Goal: Task Accomplishment & Management: Manage account settings

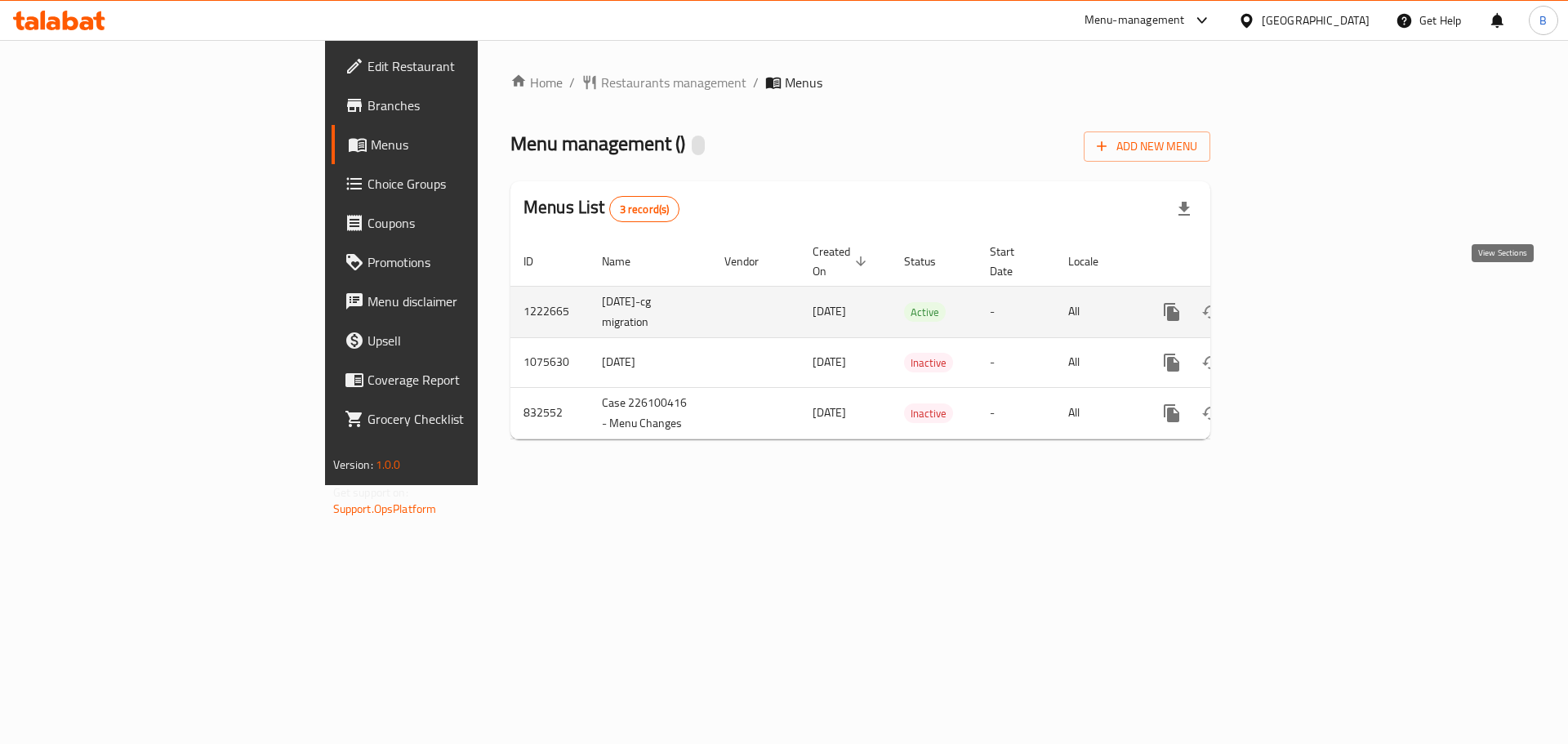
click at [1309, 293] on link "enhanced table" at bounding box center [1289, 311] width 39 height 39
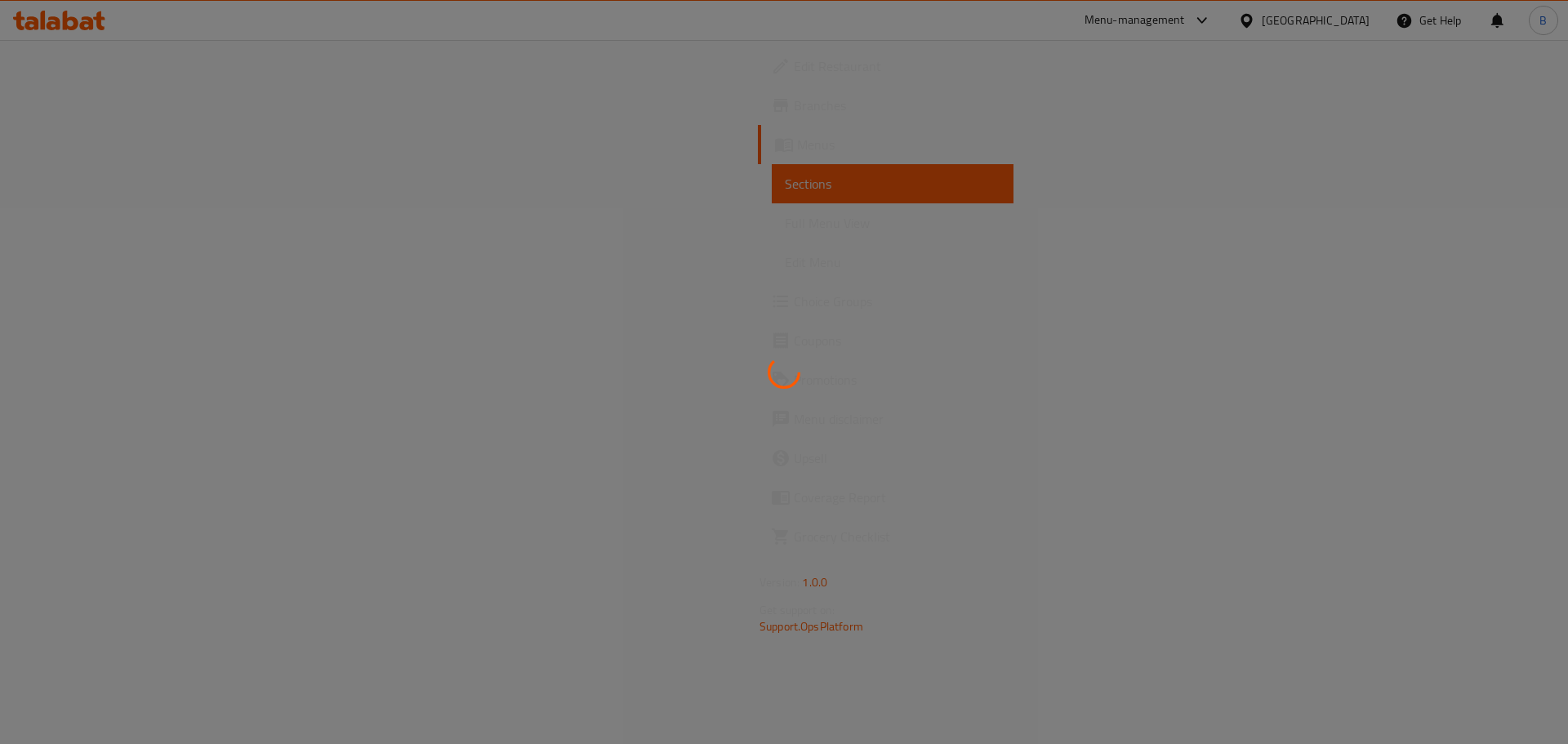
click at [60, 149] on div at bounding box center [784, 372] width 1568 height 744
click at [61, 148] on div at bounding box center [784, 372] width 1568 height 744
click at [63, 146] on div at bounding box center [784, 372] width 1568 height 744
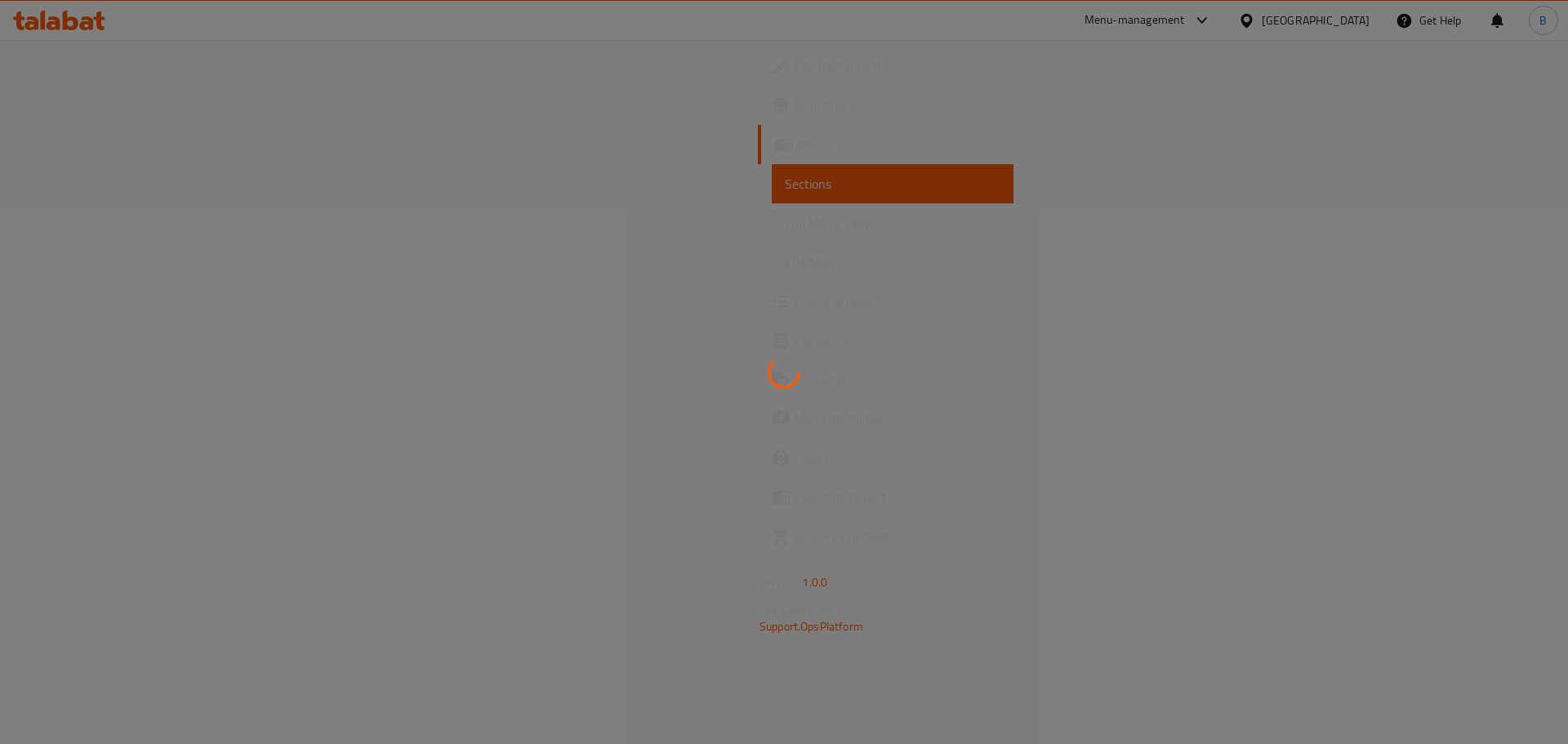
click at [63, 146] on div at bounding box center [784, 372] width 1568 height 744
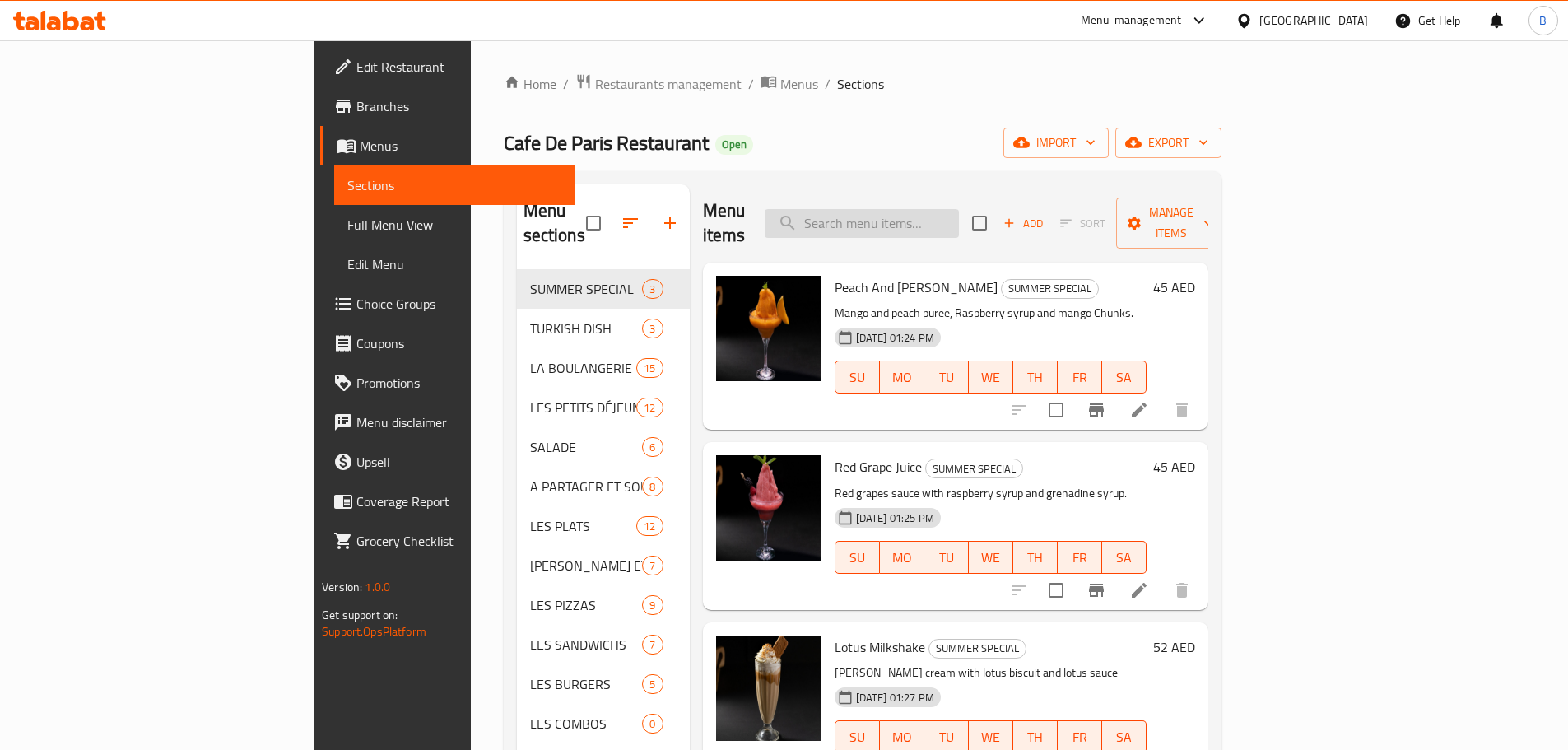
click at [959, 215] on input "search" at bounding box center [862, 223] width 195 height 29
paste input "Choice of Sauce"
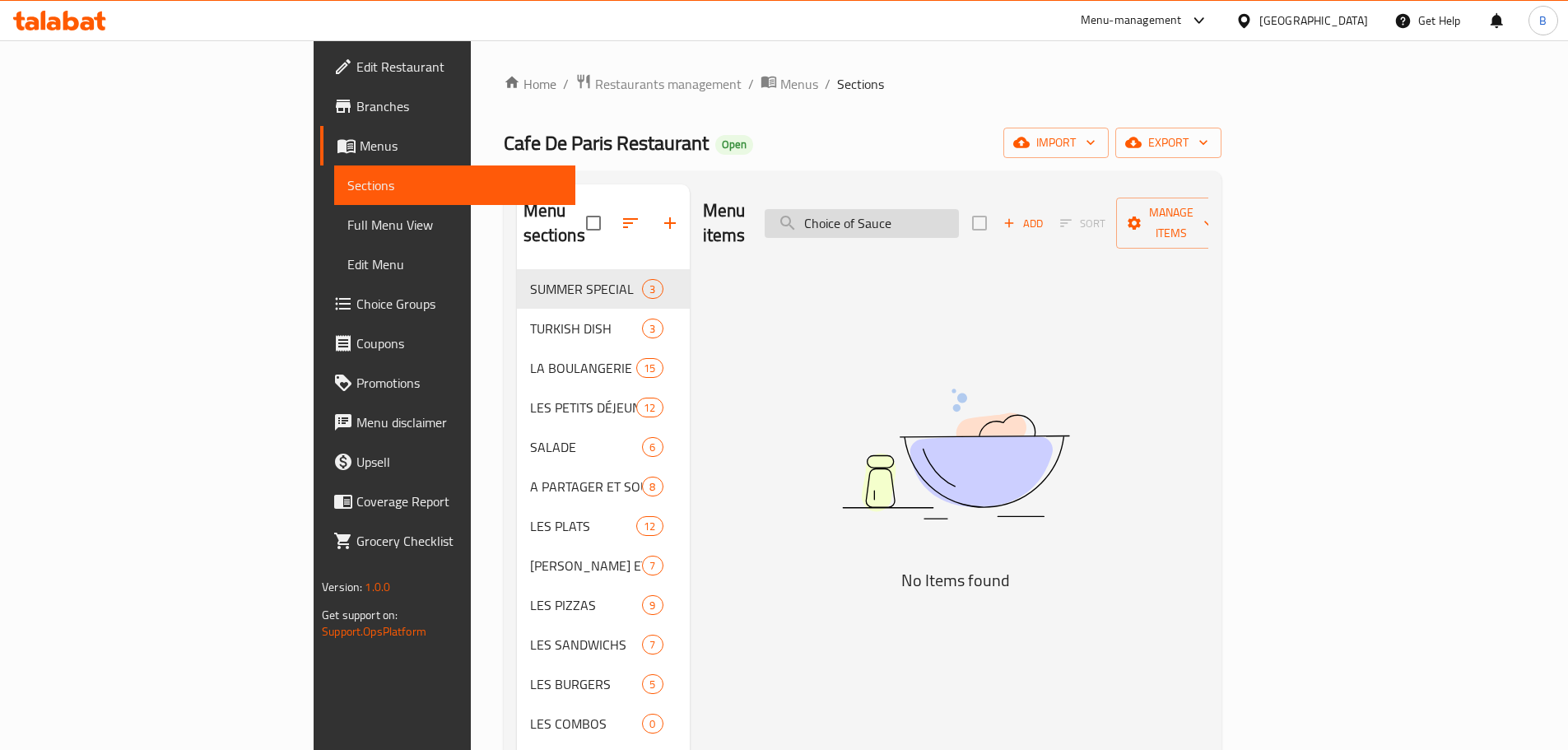
paste input "icken Wings"
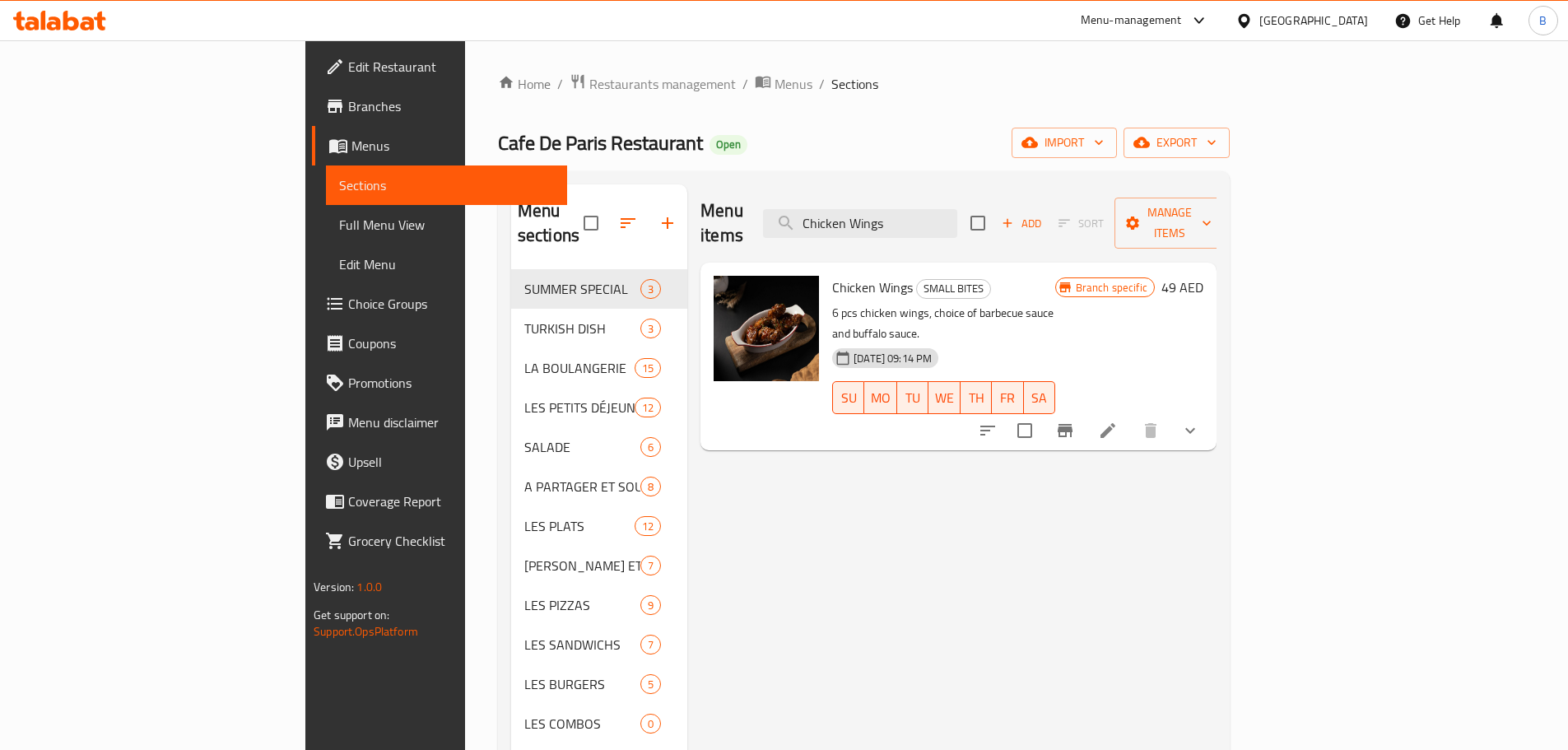
type input "Chicken Wings"
click at [1116, 423] on icon at bounding box center [1108, 430] width 15 height 15
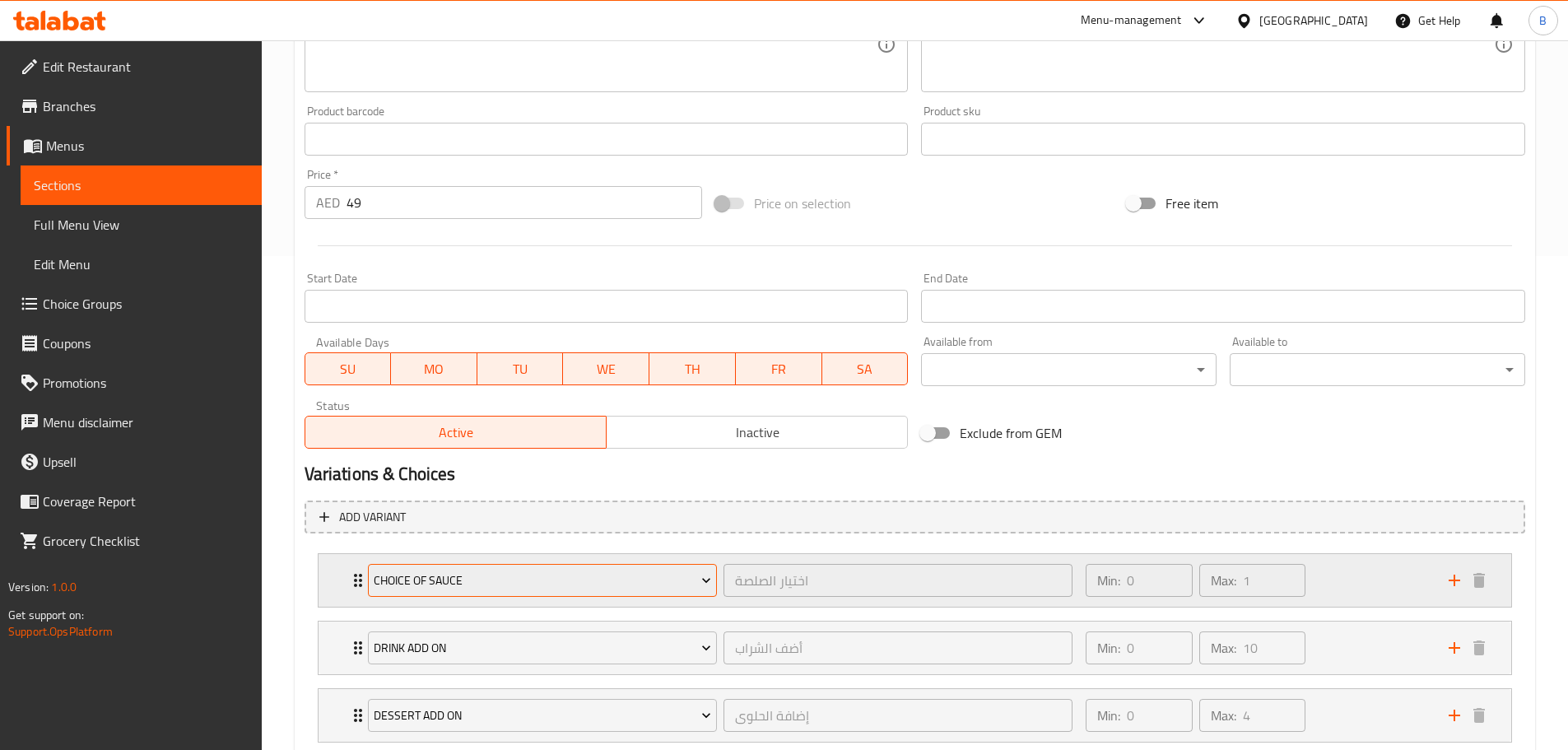
scroll to position [599, 0]
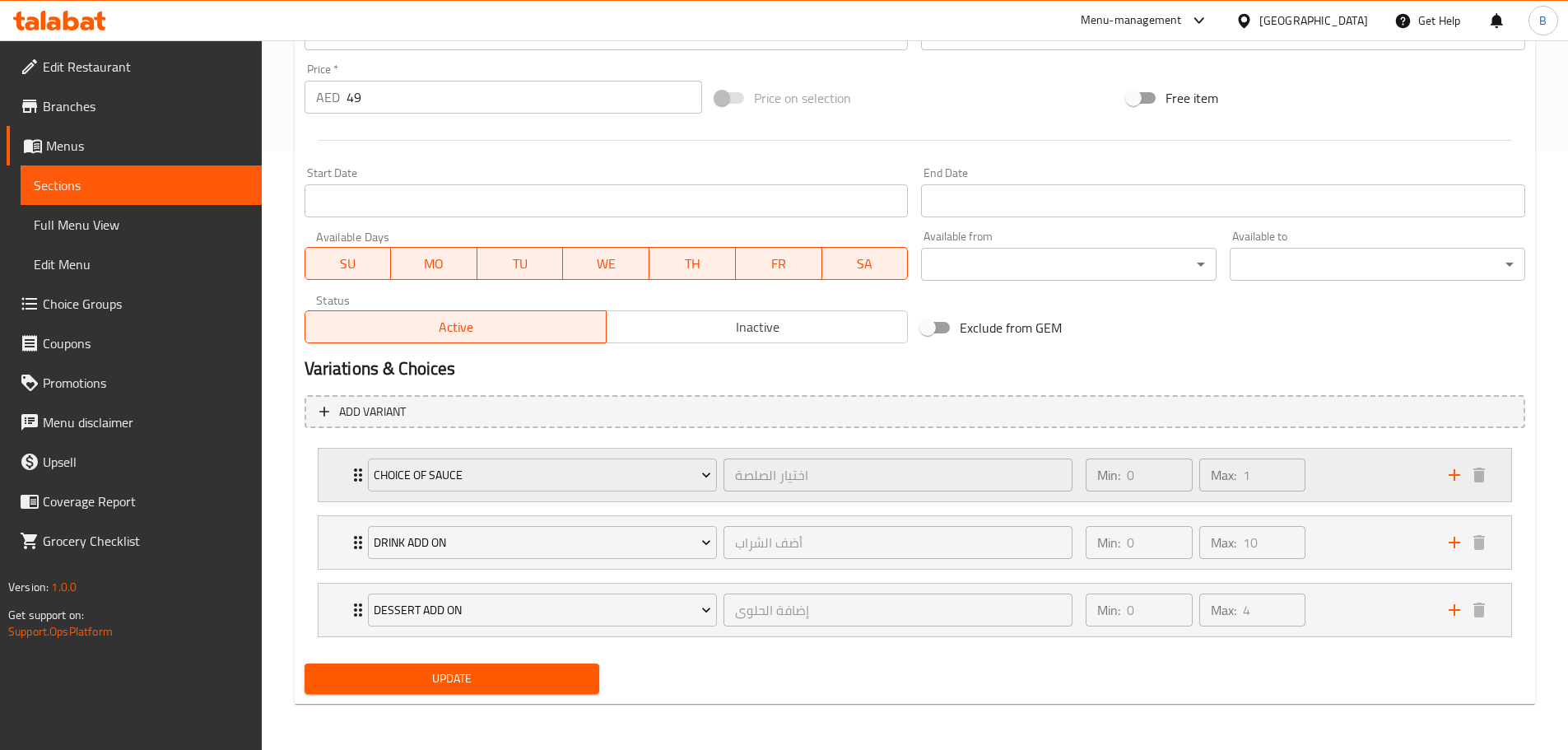
click at [332, 483] on div "Choice of Sauce اختيار الصلصة ​ Min: 0 ​ Max: 1 ​" at bounding box center [914, 475] width 1193 height 53
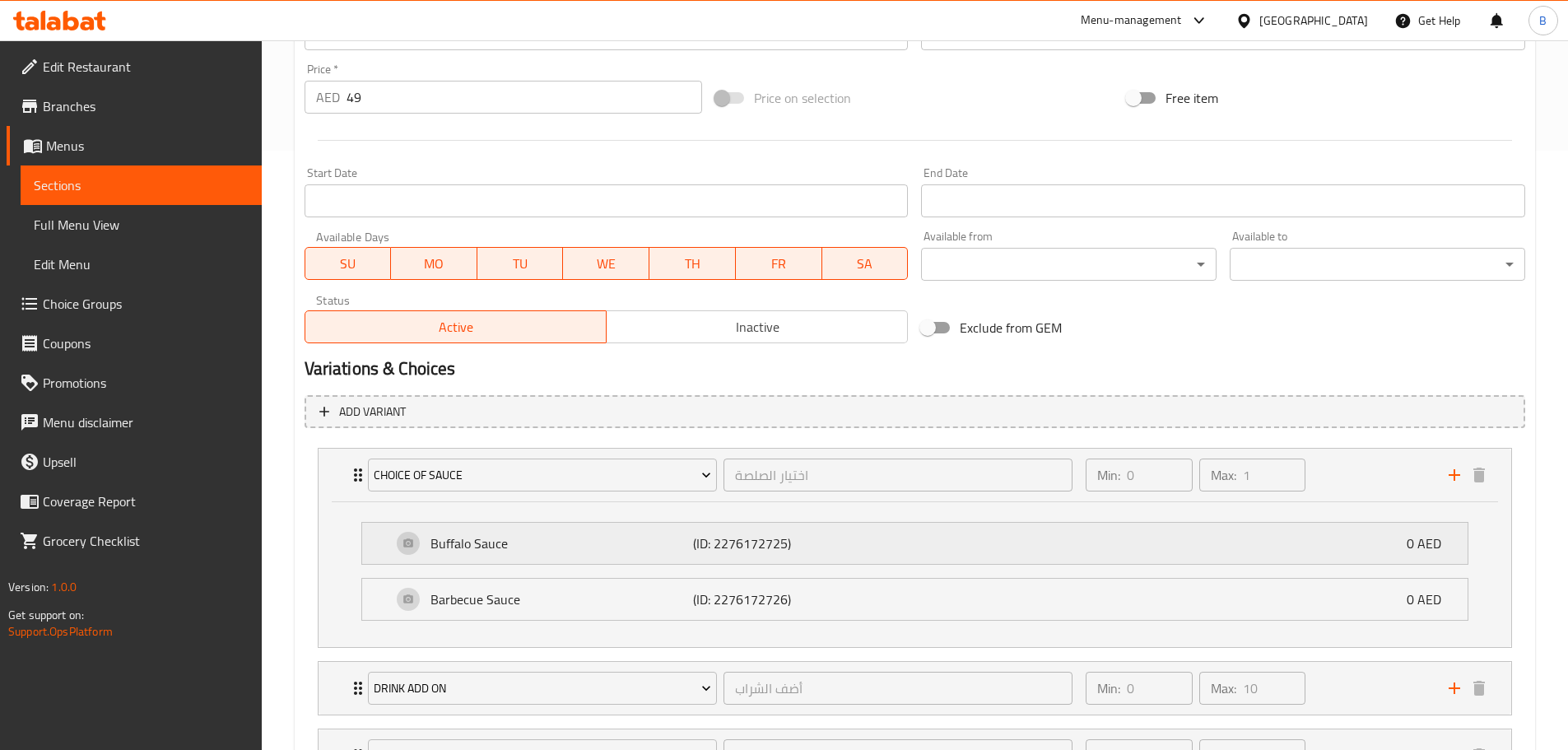
click at [599, 534] on p "Buffalo Sauce" at bounding box center [562, 543] width 264 height 20
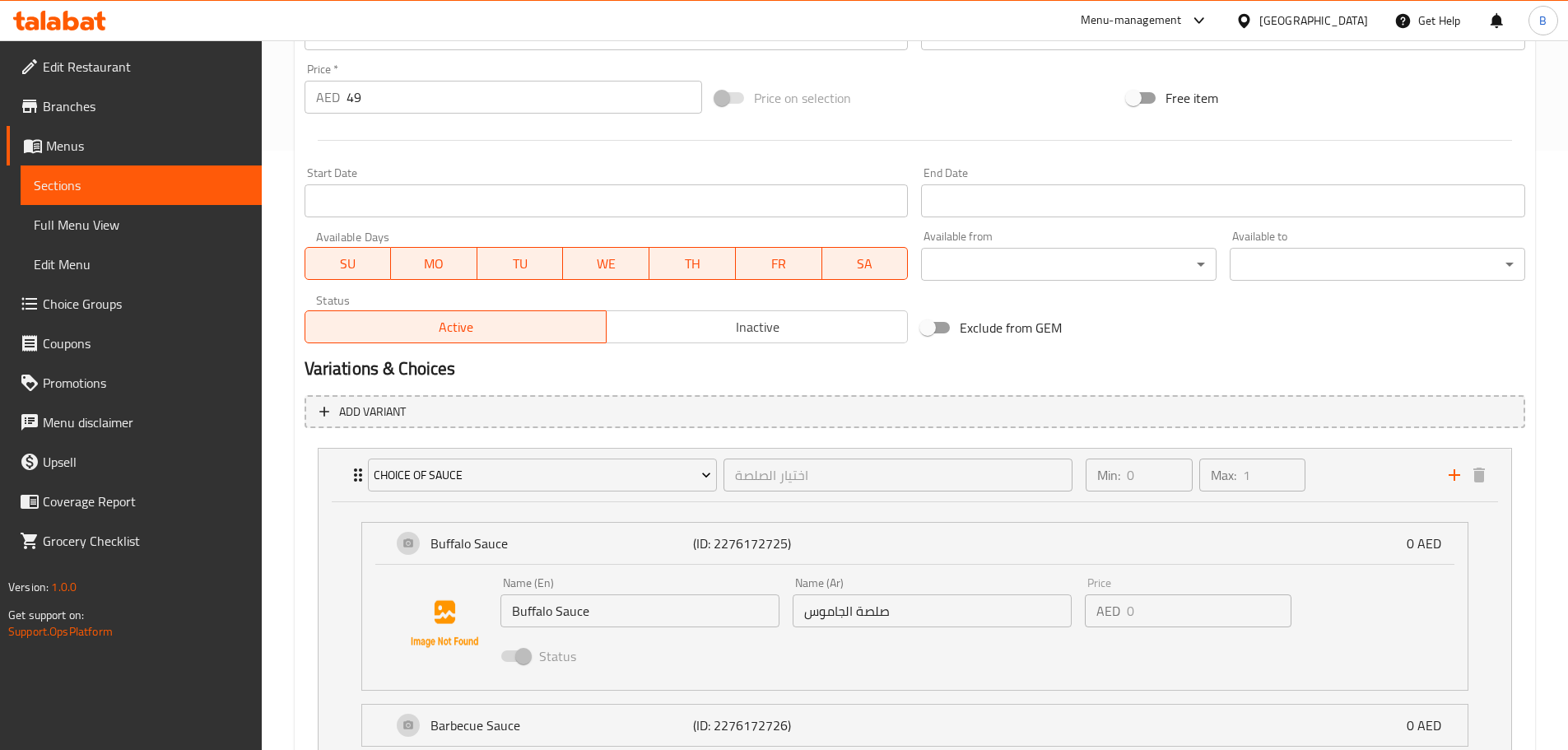
scroll to position [831, 0]
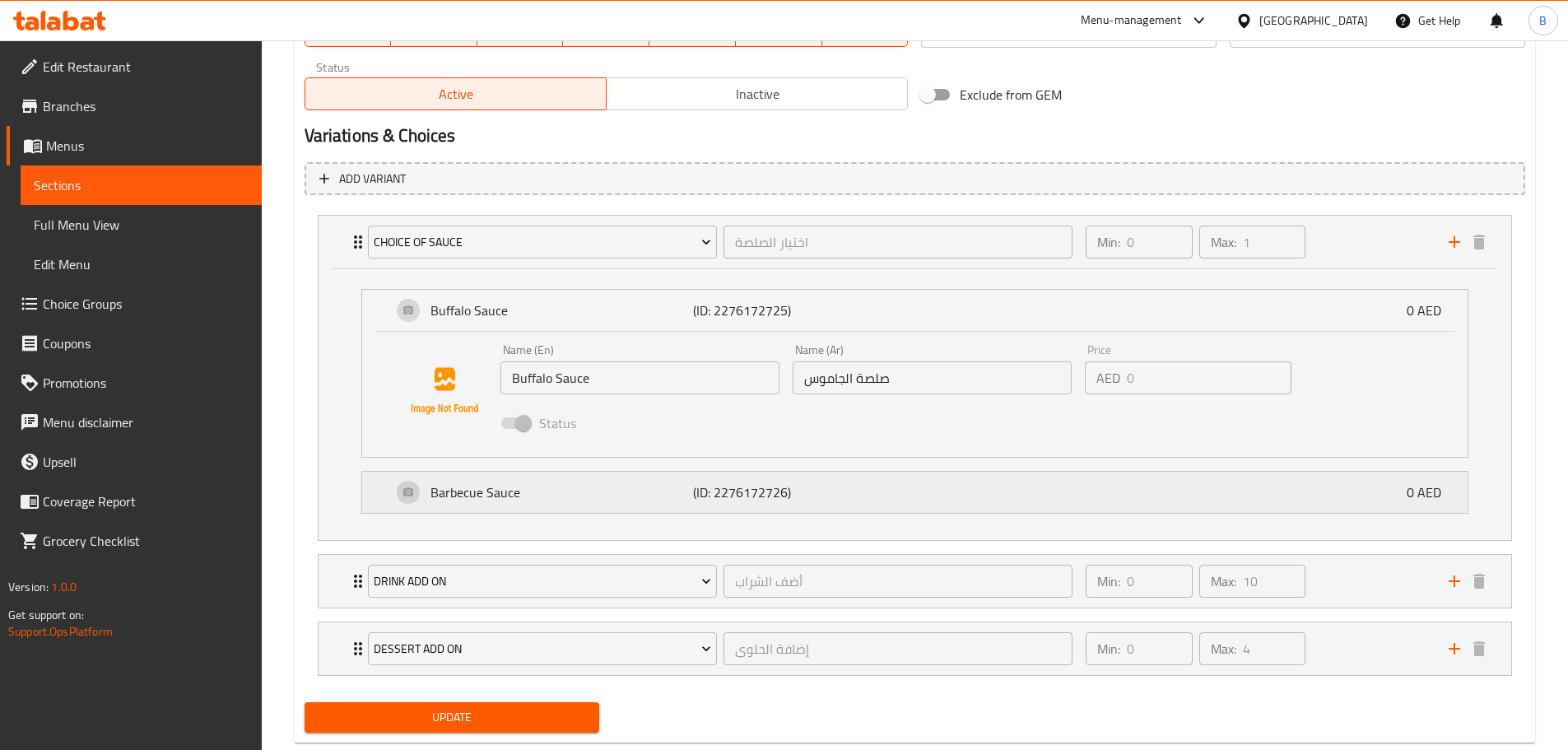
click at [771, 499] on p "(ID: 2276172726)" at bounding box center [781, 492] width 175 height 20
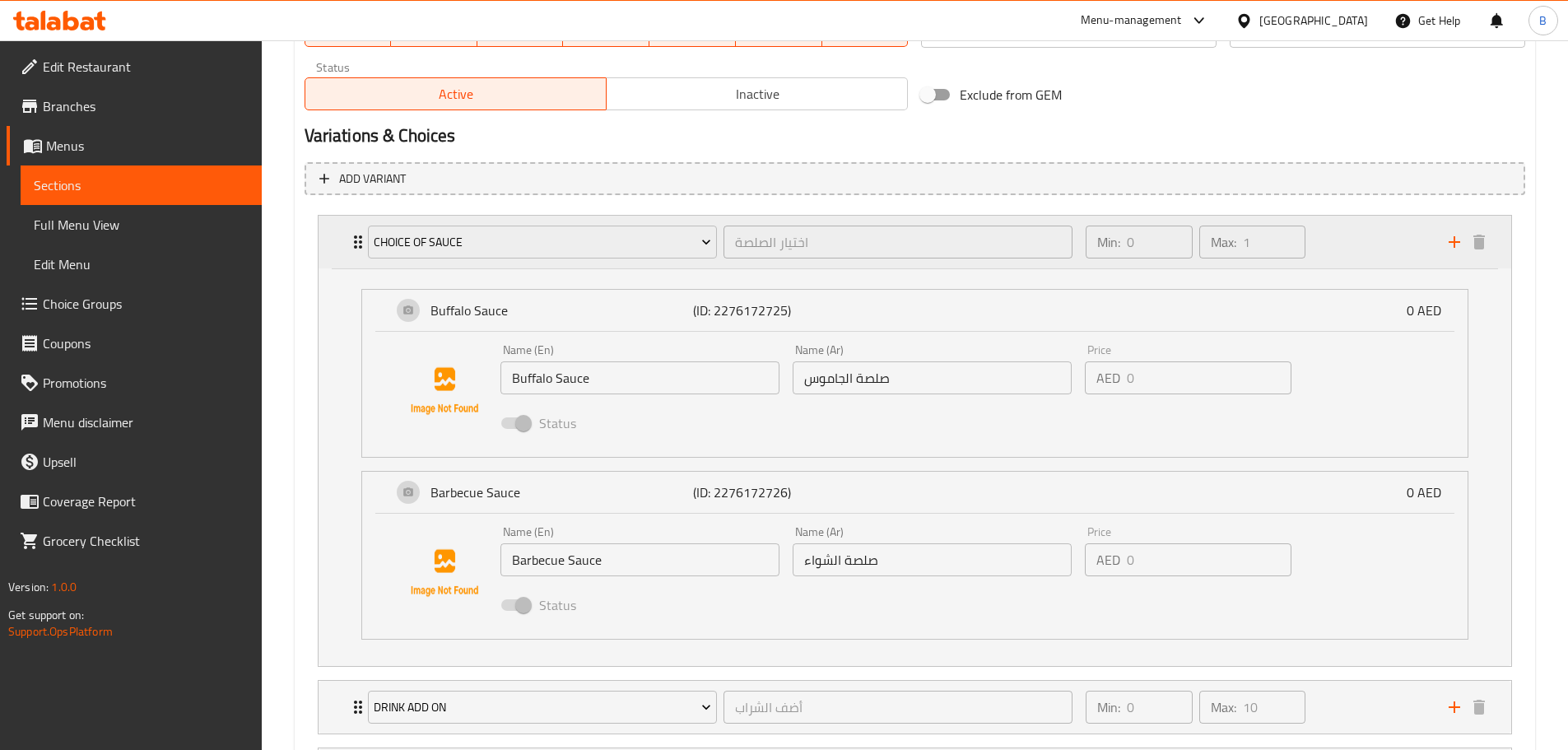
click at [1127, 248] on div "Min: 0 ​" at bounding box center [1139, 242] width 106 height 33
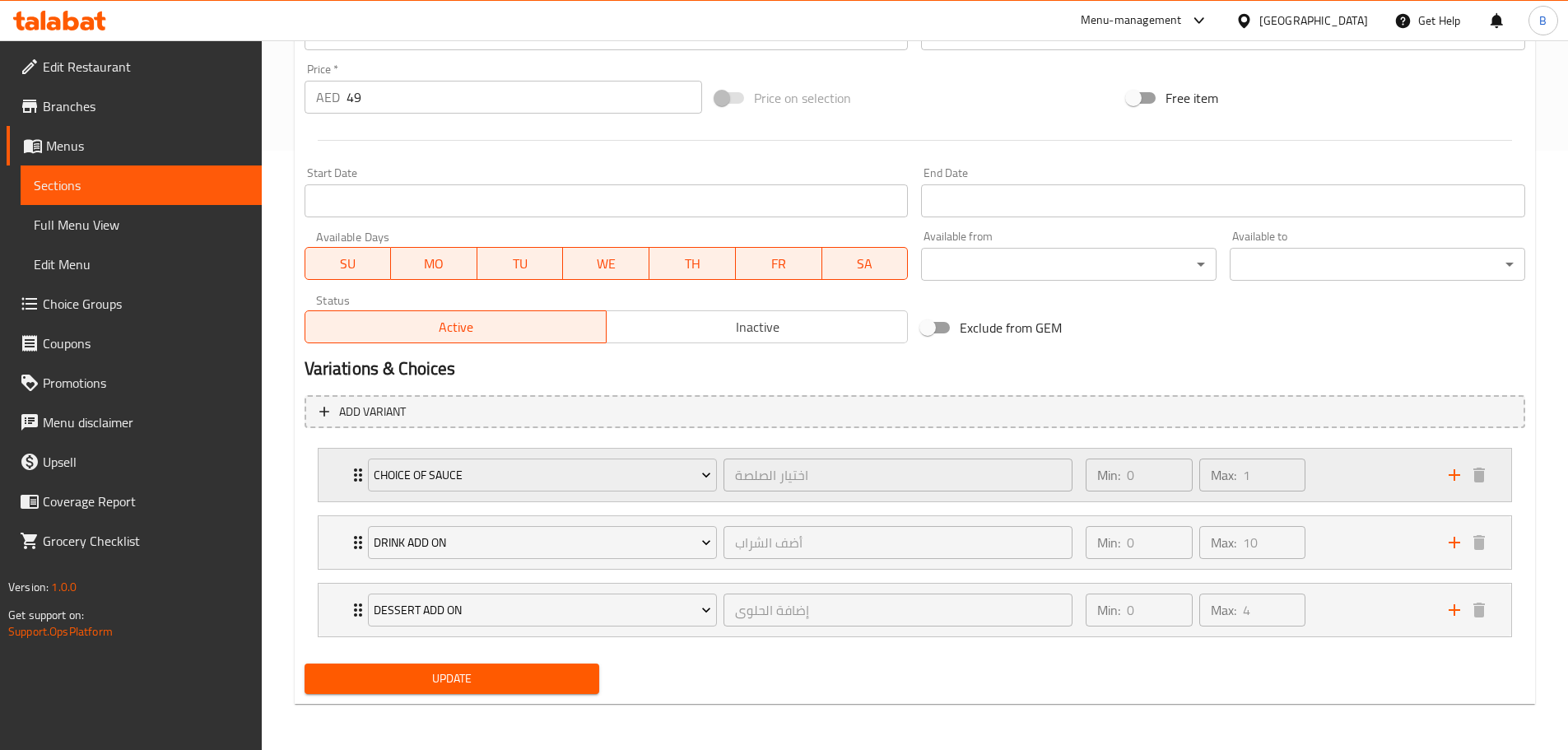
scroll to position [599, 0]
click at [344, 458] on div "Choice of Sauce اختيار الصلصة ​ Min: 0 ​ Max: 1 ​" at bounding box center [914, 475] width 1193 height 53
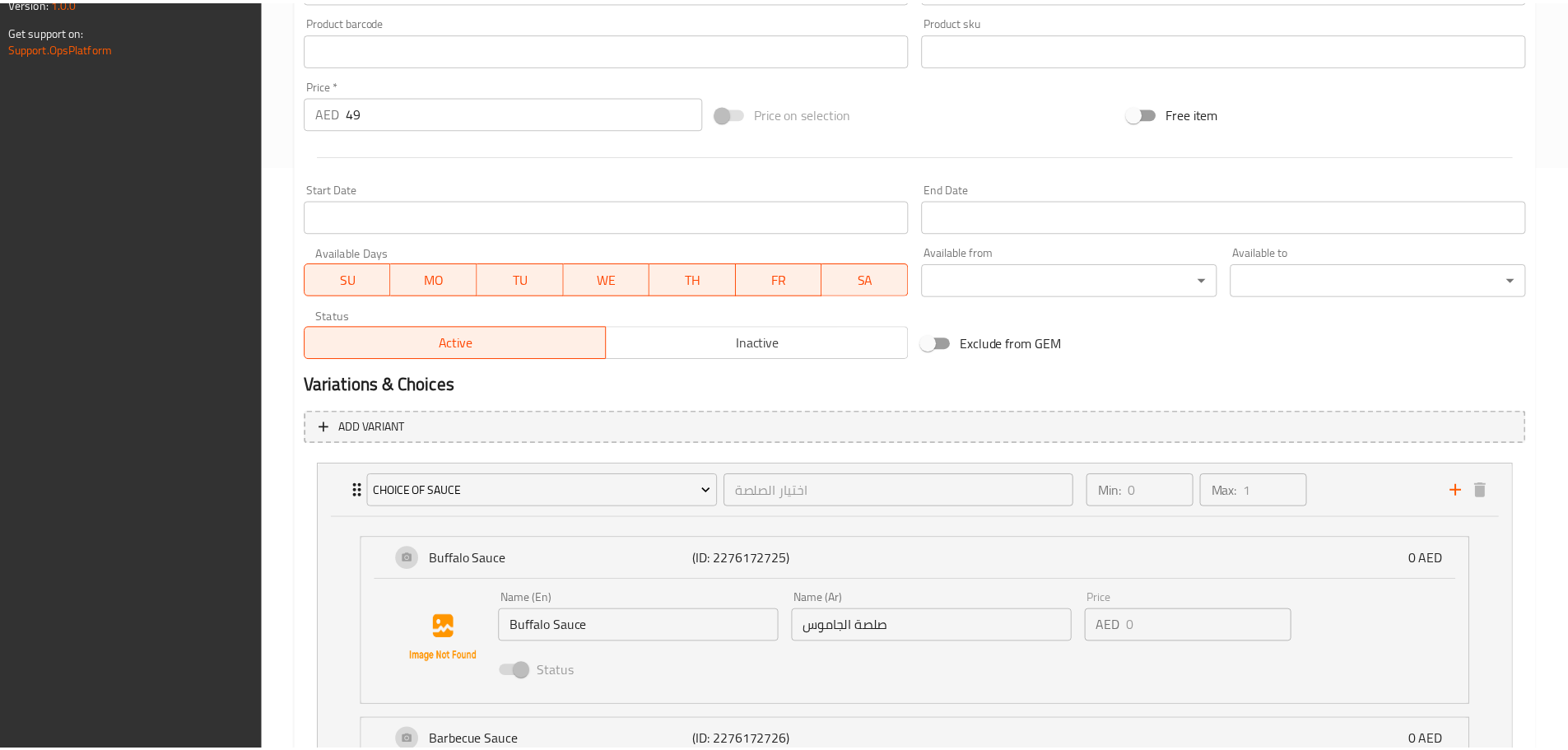
scroll to position [996, 0]
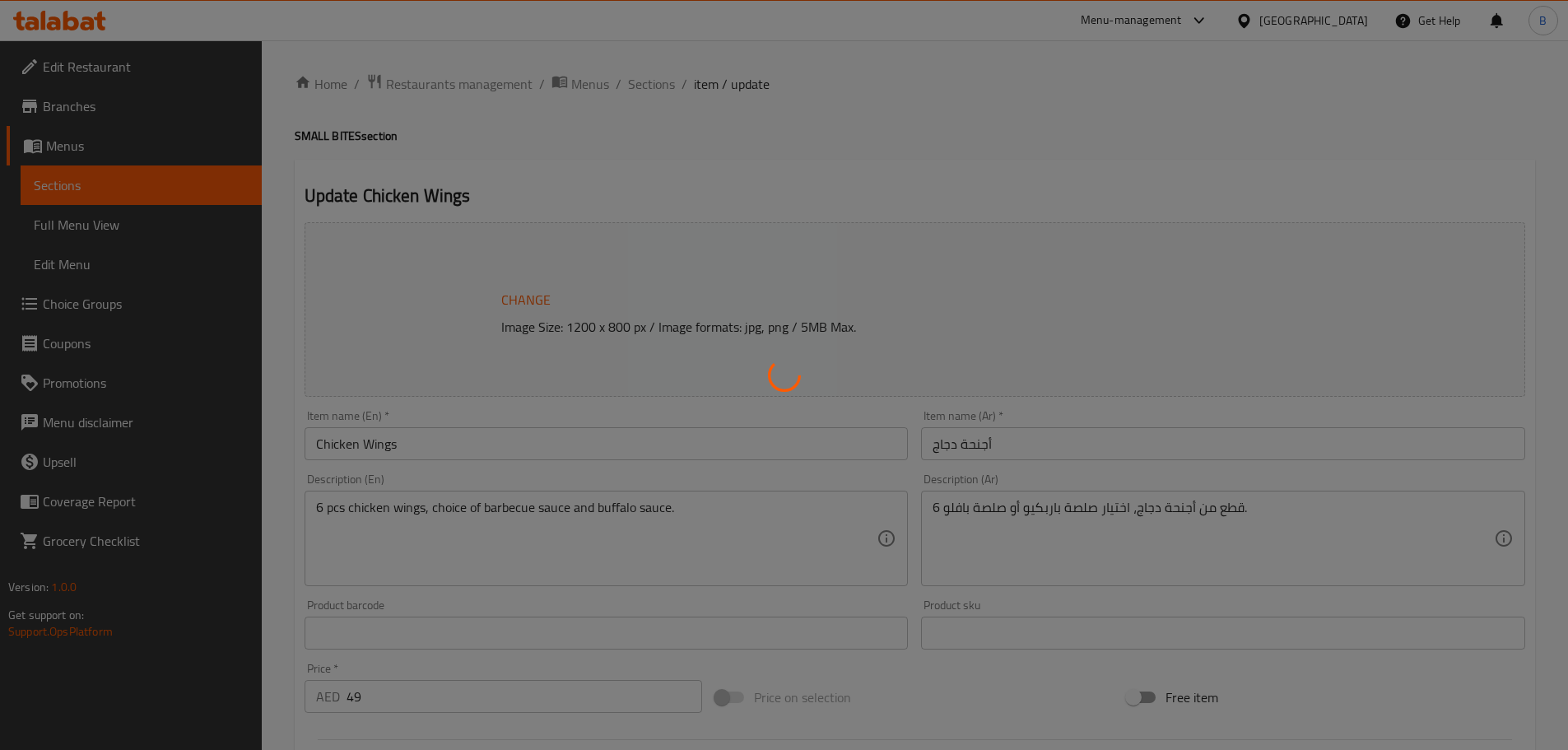
type input "اختيار الصلصة"
type input "0"
type input "1"
type input "أضف الشراب"
type input "0"
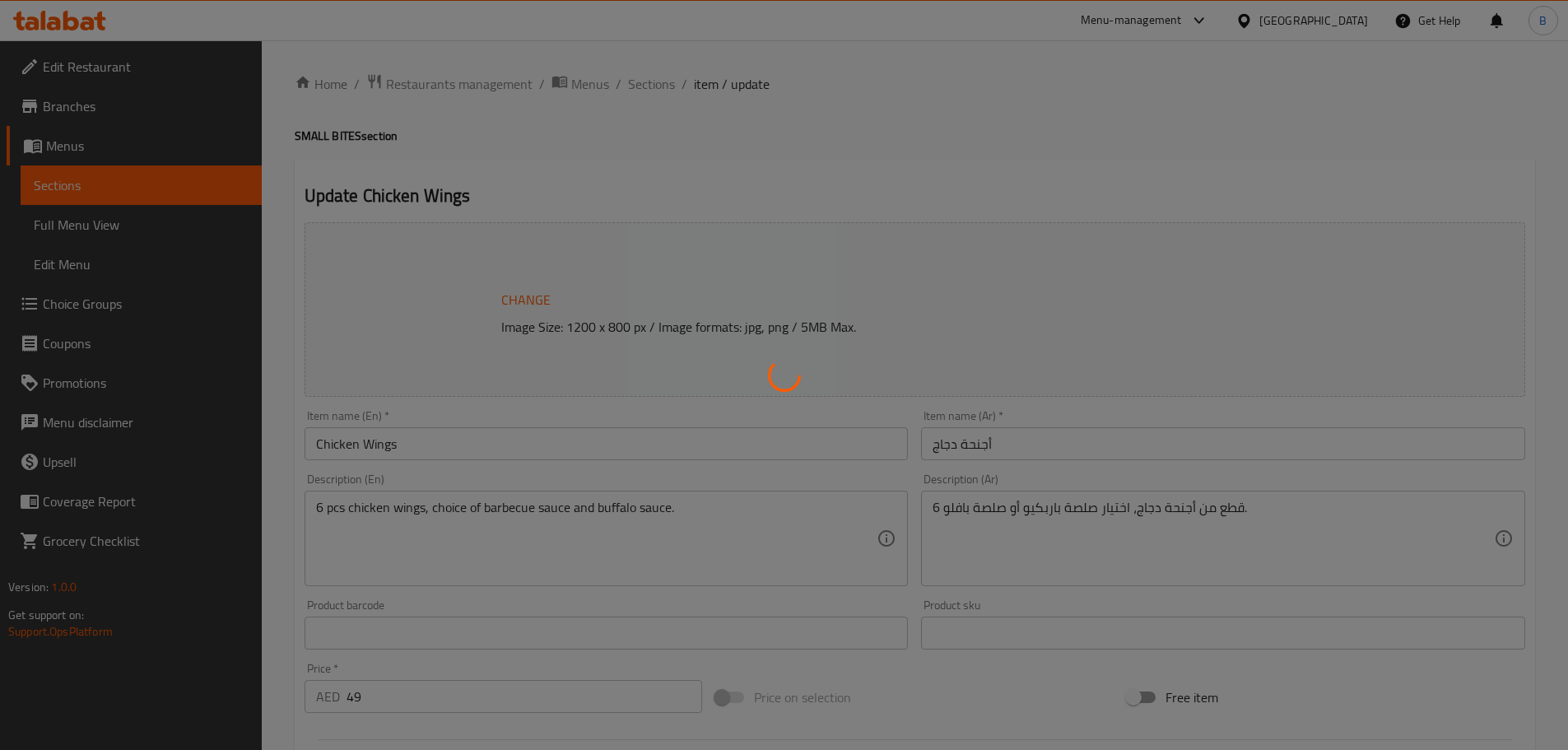
type input "10"
type input "إضافة الحلوى"
type input "0"
type input "4"
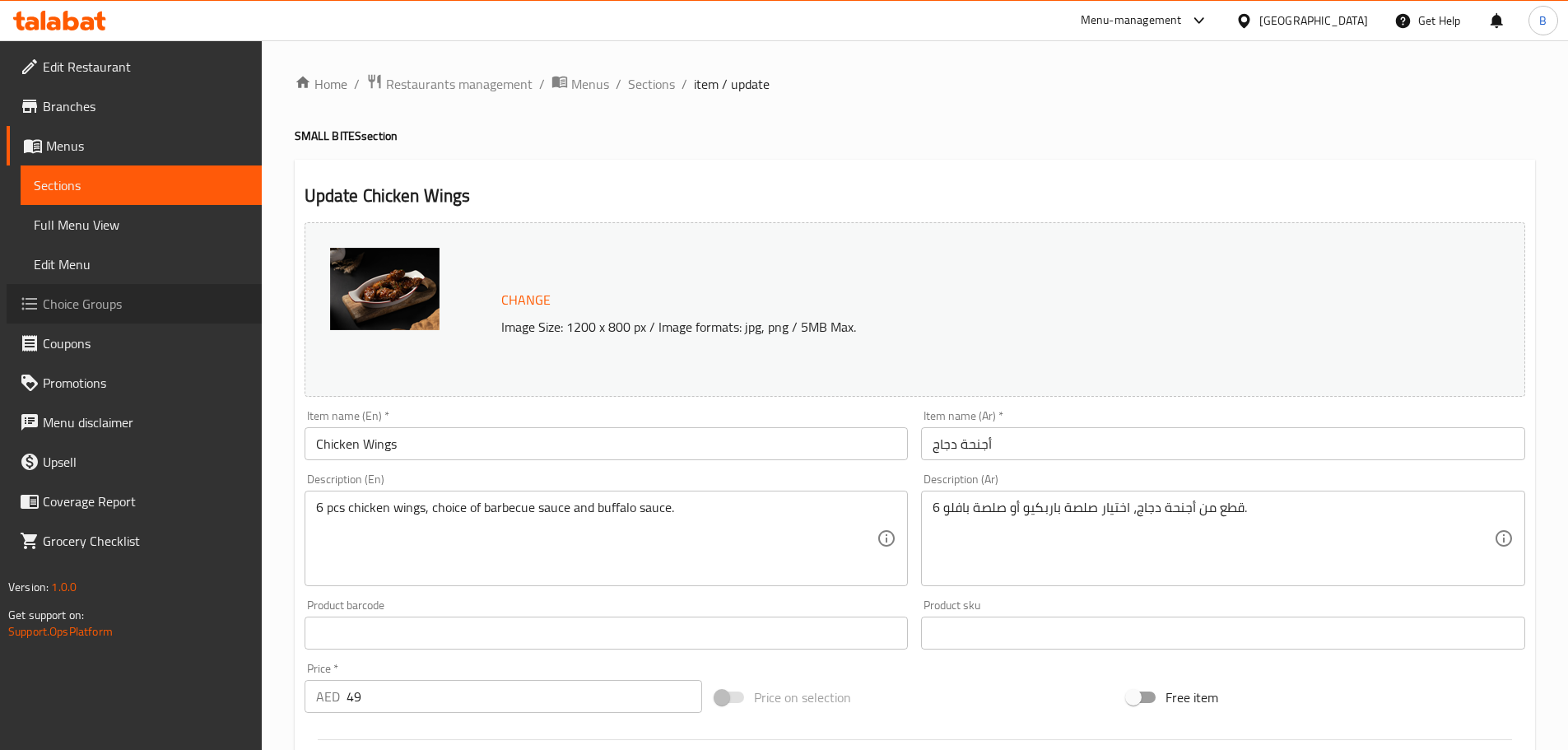
click at [104, 311] on span "Choice Groups" at bounding box center [145, 303] width 206 height 20
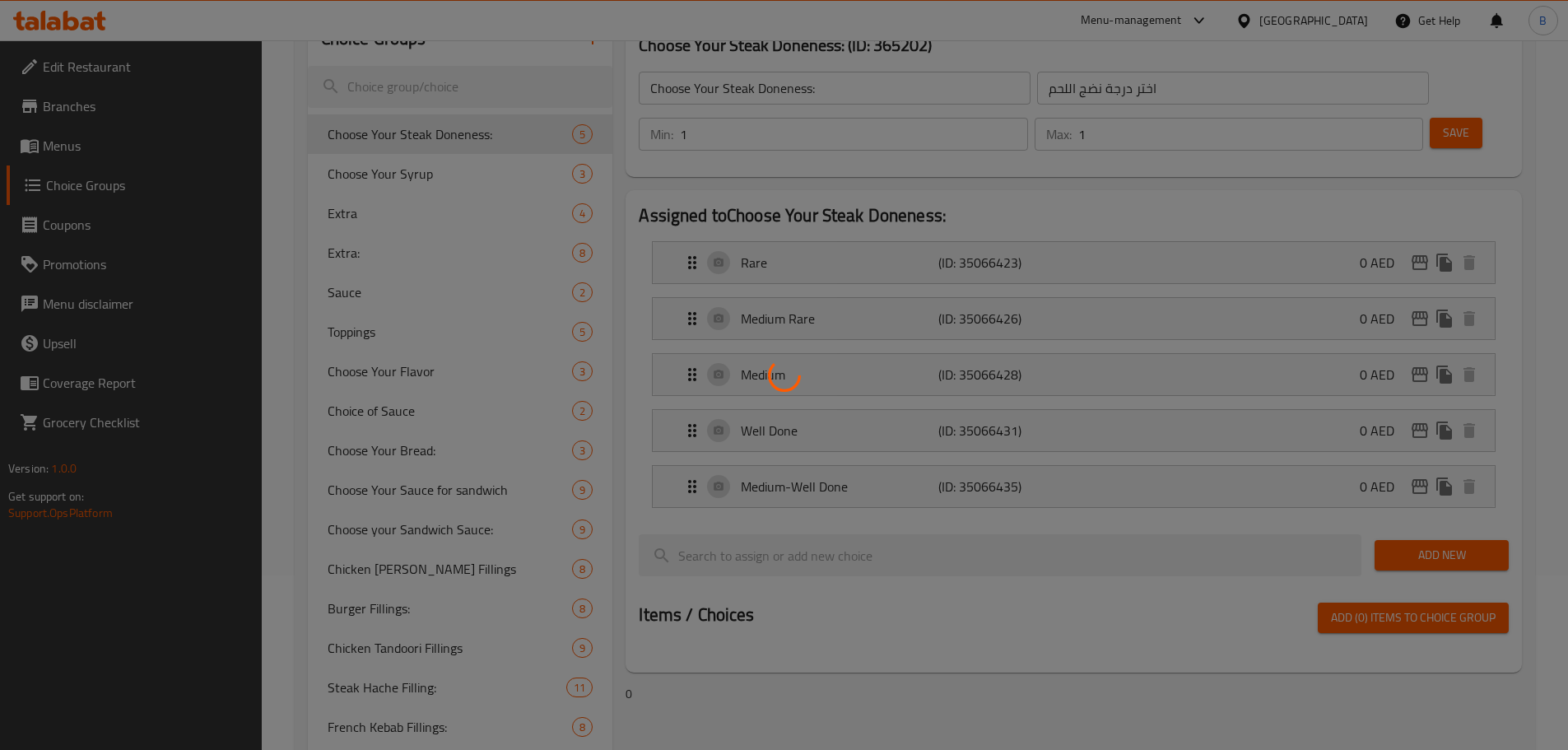
scroll to position [82, 0]
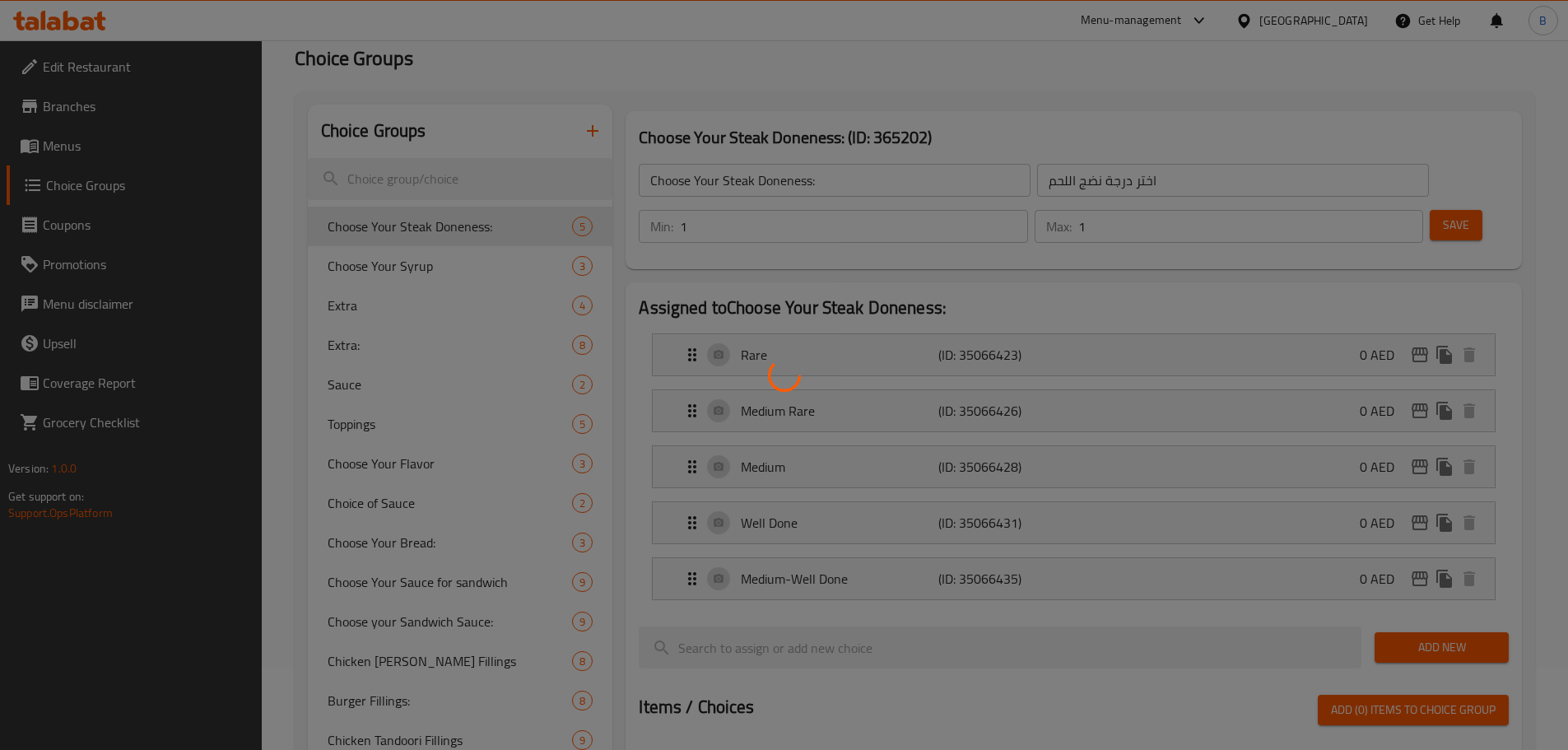
click at [403, 505] on div at bounding box center [784, 375] width 1568 height 750
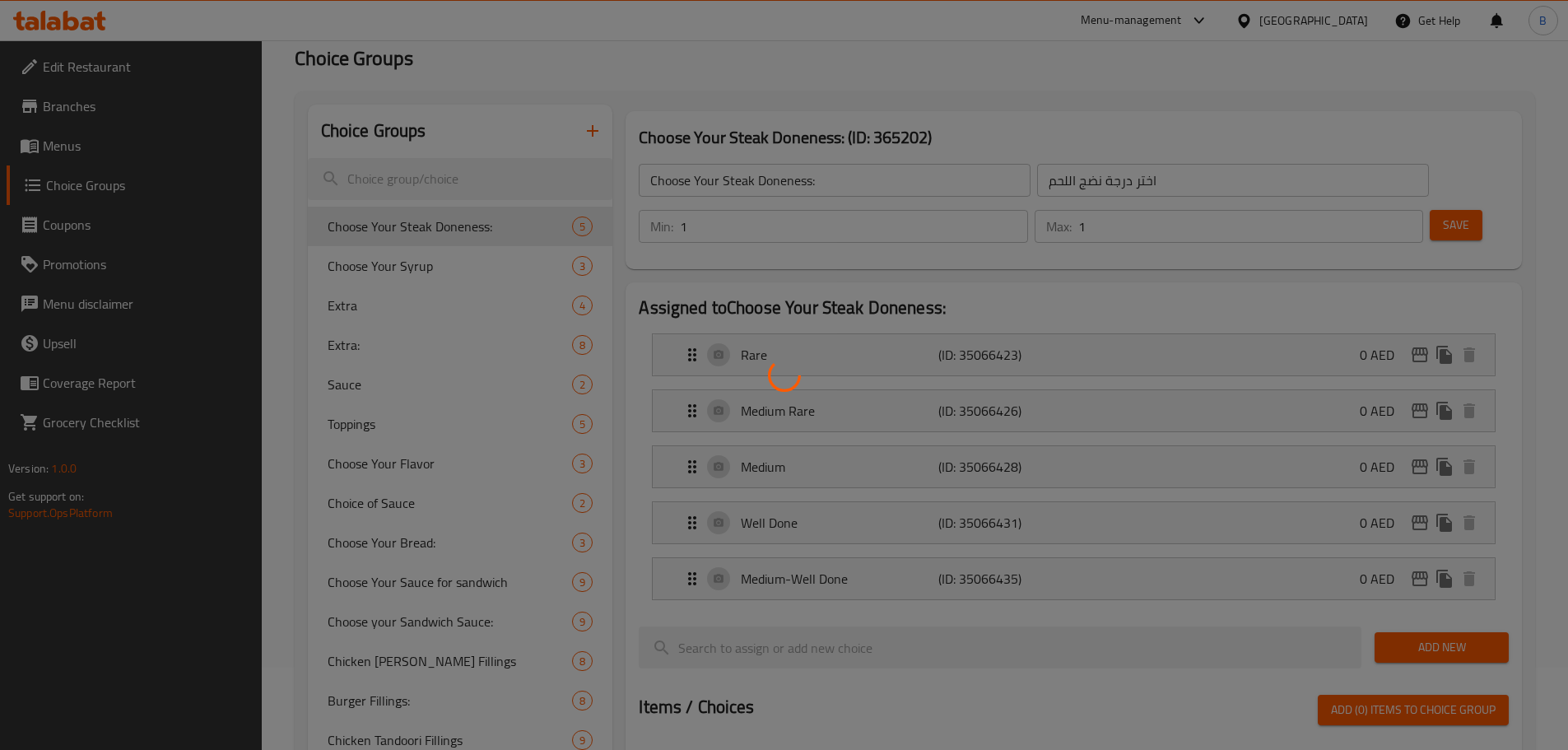
click at [403, 505] on div at bounding box center [784, 375] width 1568 height 750
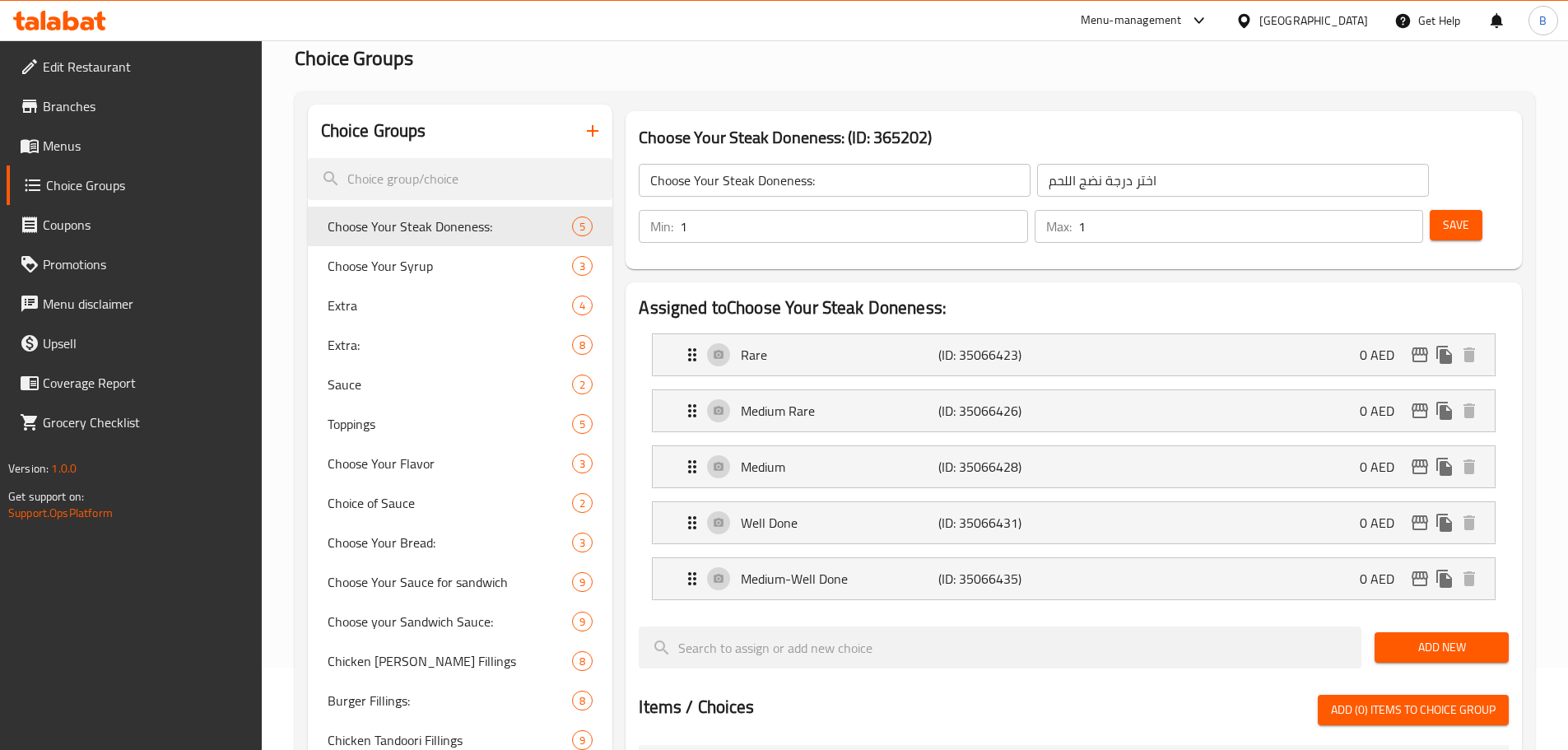
click at [403, 505] on div at bounding box center [784, 375] width 1568 height 750
click at [394, 509] on span "Choice of Sauce" at bounding box center [451, 503] width 245 height 20
click at [384, 488] on div "Choice of Sauce 2" at bounding box center [460, 502] width 305 height 39
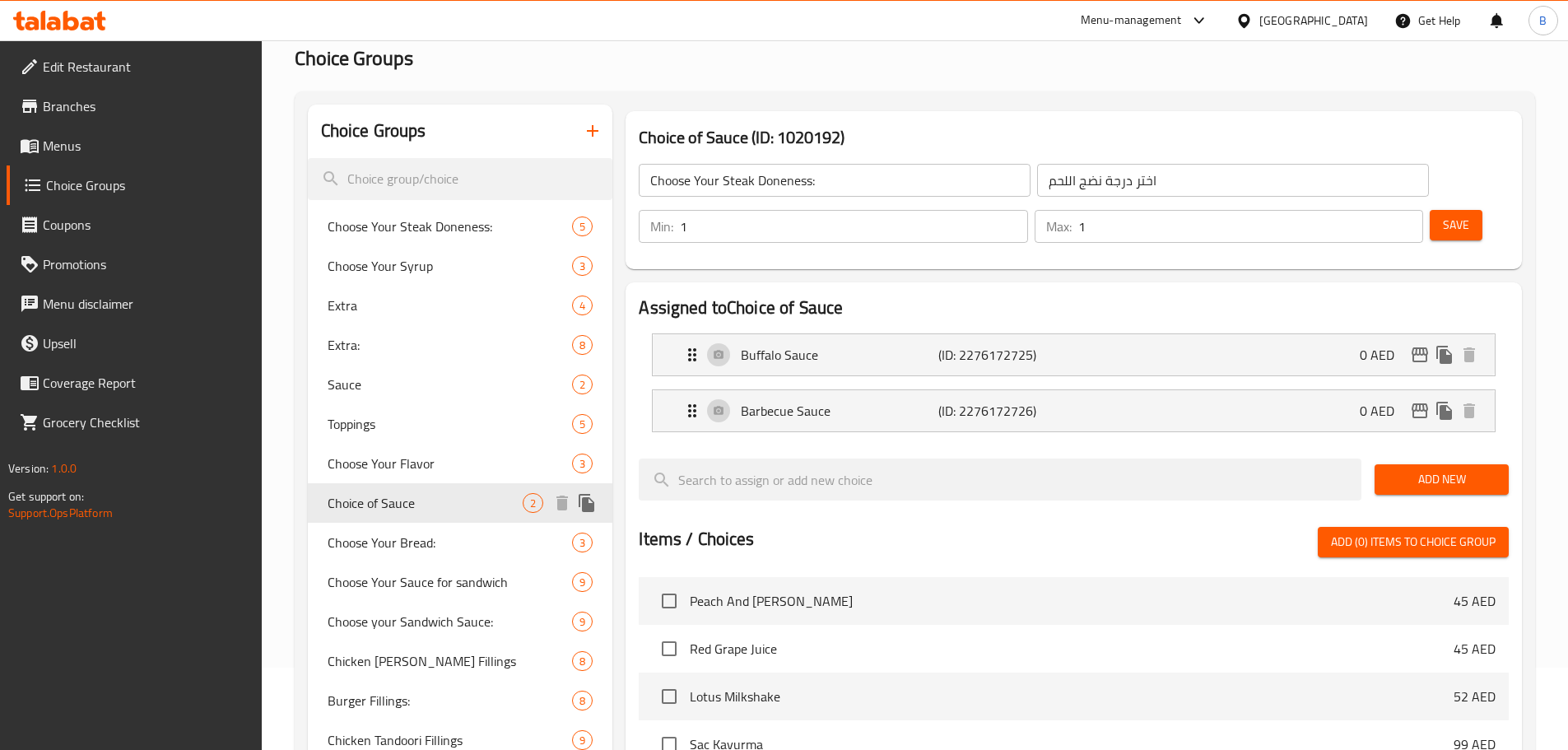
type input "Choice of Sauce"
type input "اختيار الصلصة"
click at [386, 498] on span "Choice of Sauce" at bounding box center [426, 503] width 196 height 20
click at [937, 345] on p "Buffalo Sauce" at bounding box center [839, 355] width 196 height 20
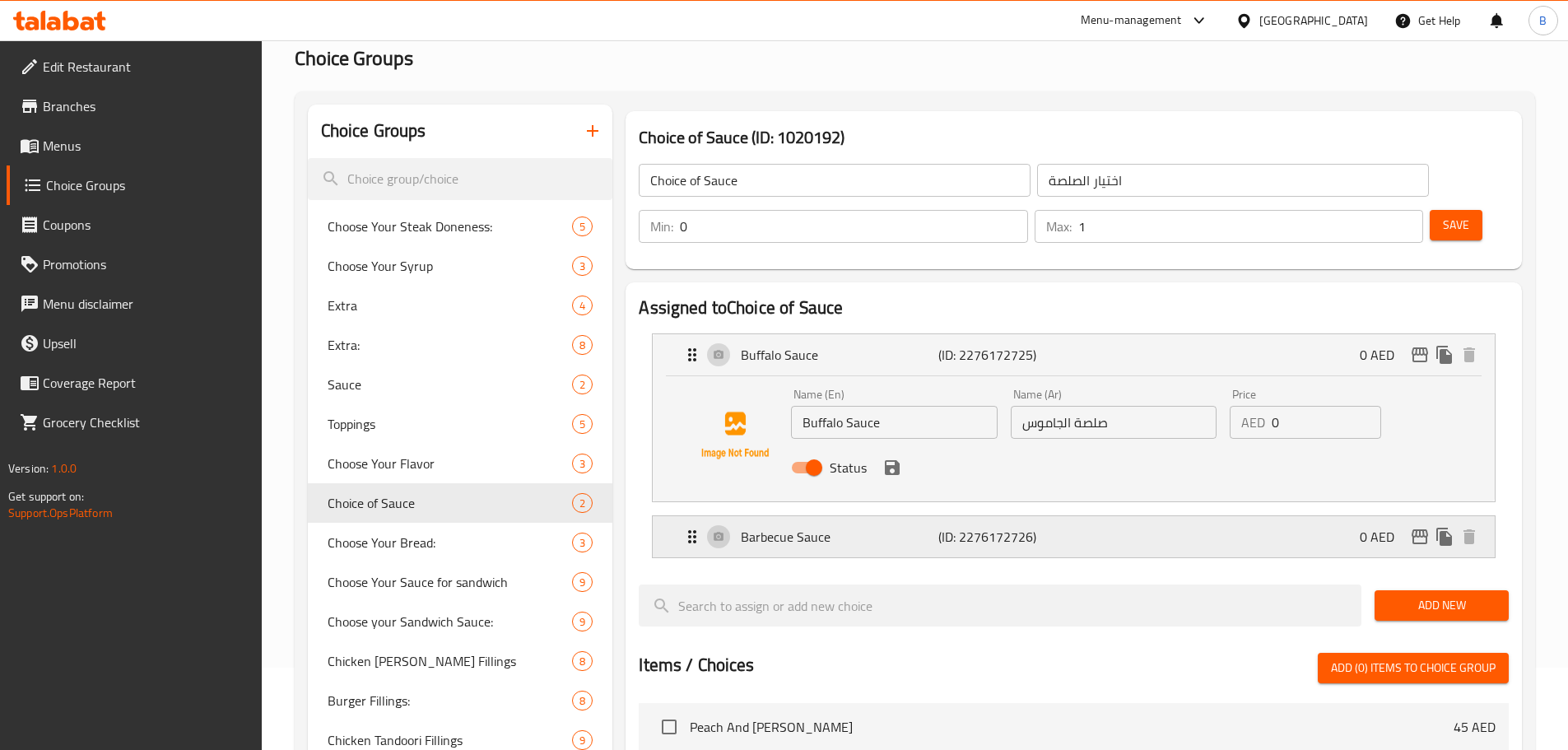
click at [968, 527] on p "(ID: 2276172726)" at bounding box center [1004, 536] width 131 height 20
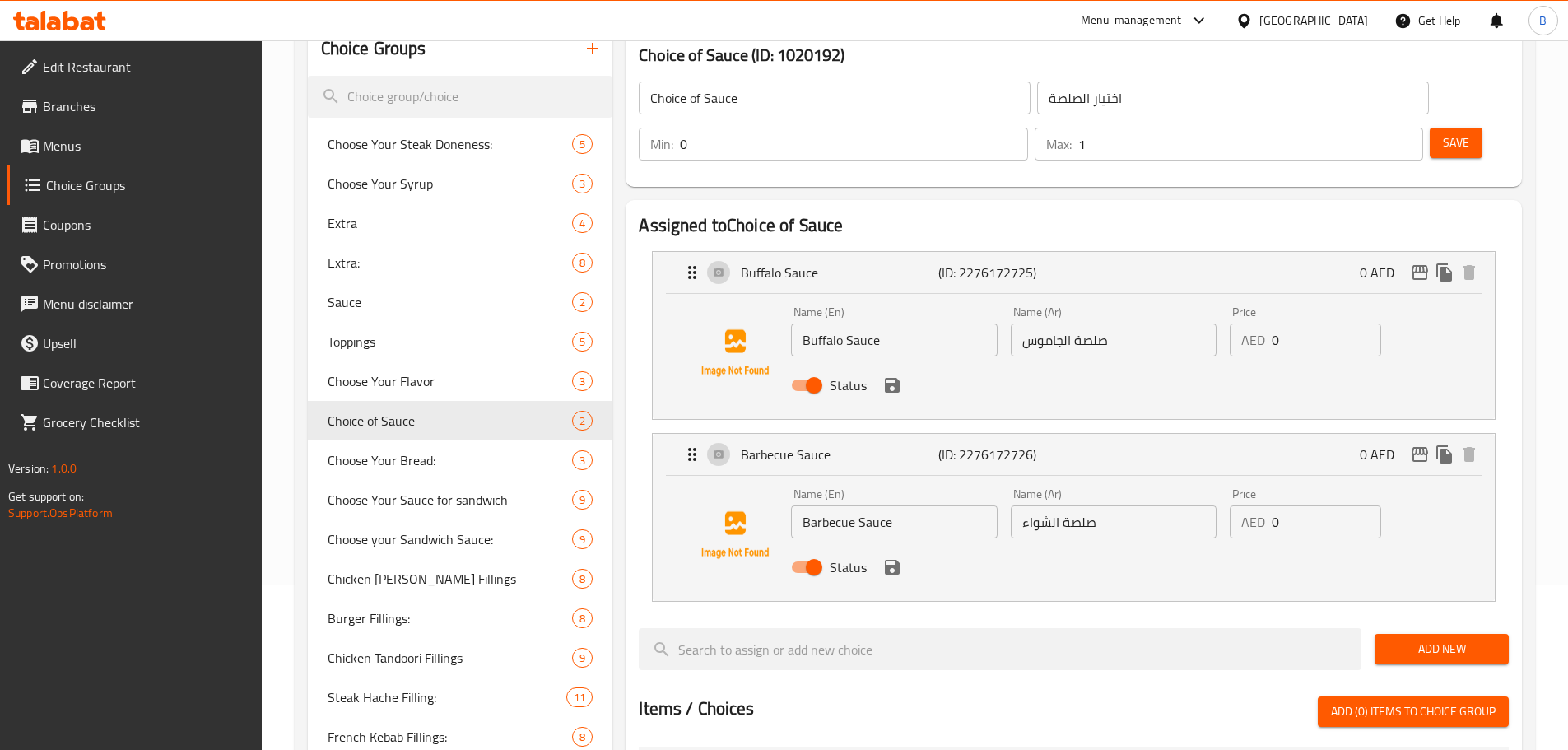
scroll to position [73, 0]
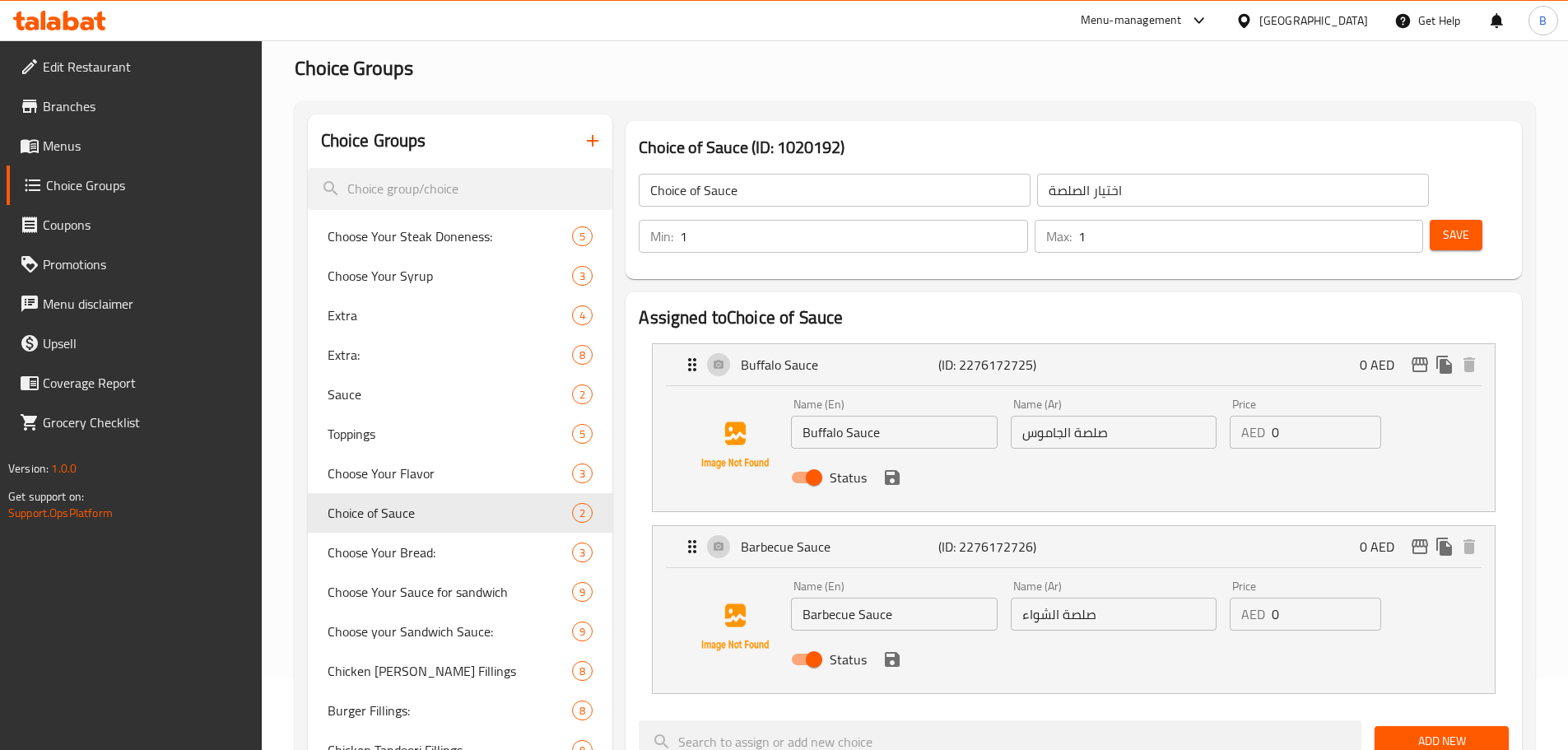
type input "1"
click at [1027, 220] on input "1" at bounding box center [854, 237] width 347 height 33
click at [1054, 415] on input "صلصة الجاموس" at bounding box center [1113, 432] width 206 height 33
click at [900, 467] on icon "save" at bounding box center [892, 477] width 20 height 20
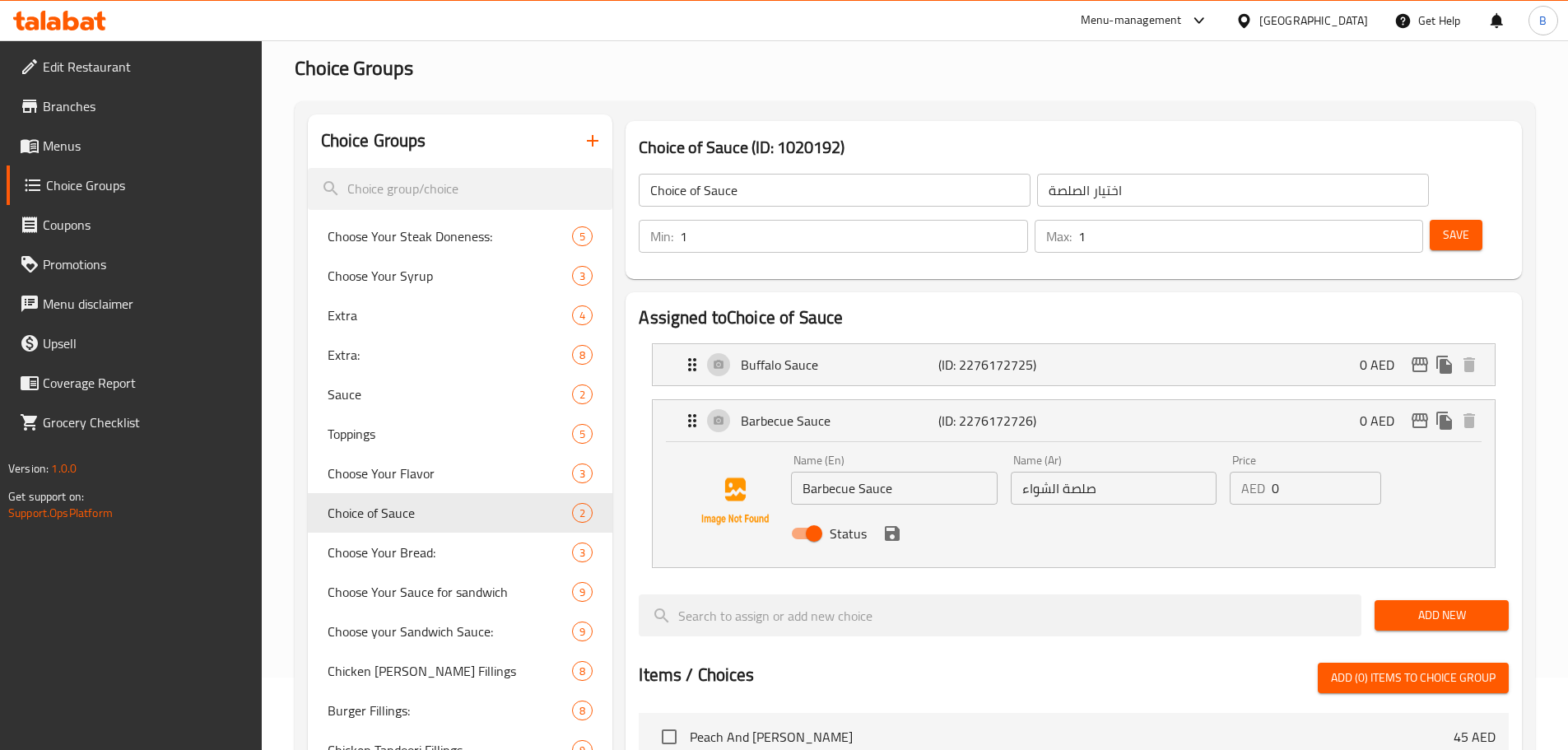
type input "صلصة بافلو"
click at [1040, 471] on input "صلصة الشواء" at bounding box center [1113, 488] width 206 height 33
click at [944, 471] on input "Barbecue Sauce" at bounding box center [894, 488] width 206 height 33
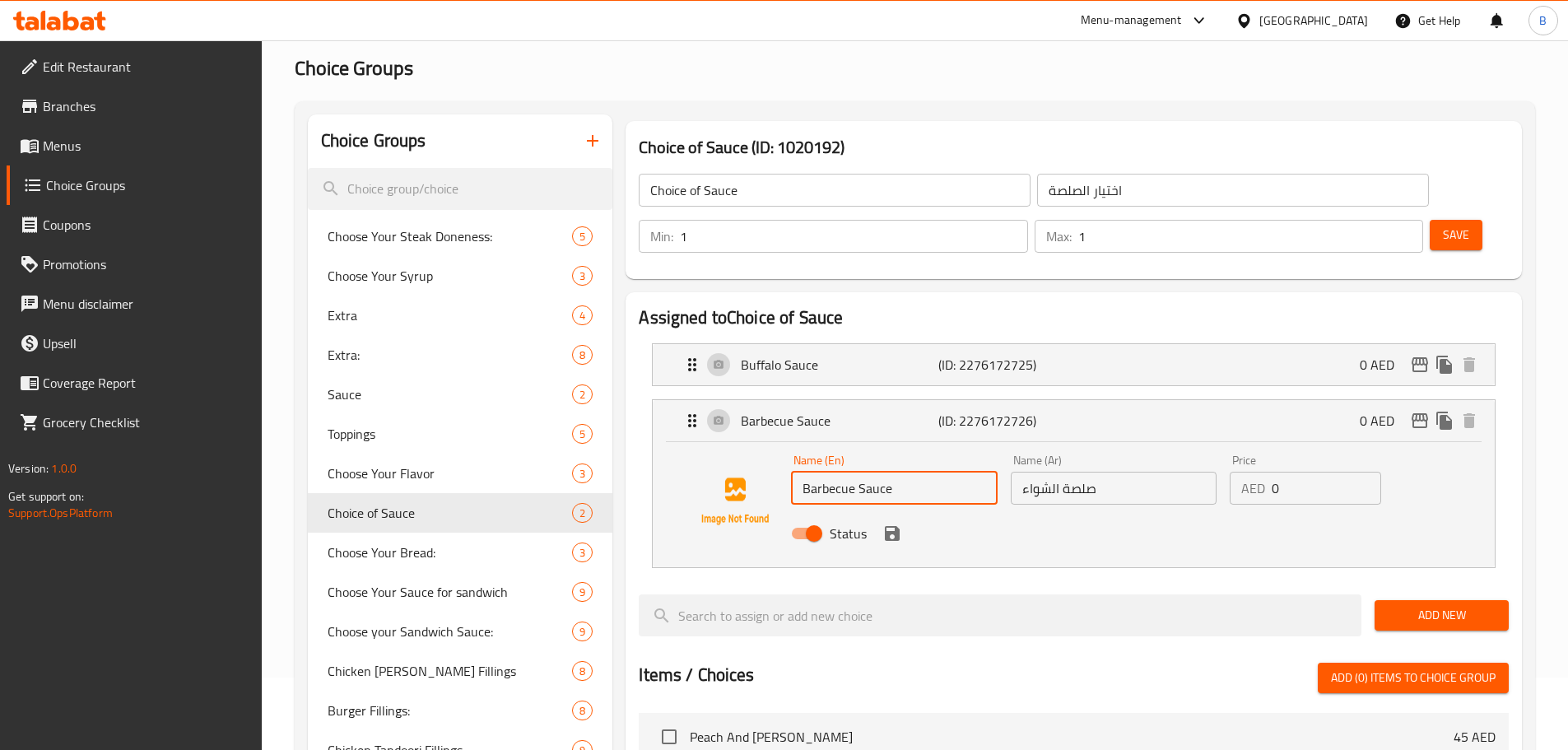
click at [944, 471] on input "Barbecue Sauce" at bounding box center [894, 488] width 206 height 33
click at [1061, 471] on input "صلصة الشواء" at bounding box center [1113, 488] width 206 height 33
click at [1063, 471] on input "صلصة الشواء" at bounding box center [1113, 488] width 206 height 33
click at [1029, 471] on input "صلصة الشواء" at bounding box center [1113, 488] width 206 height 33
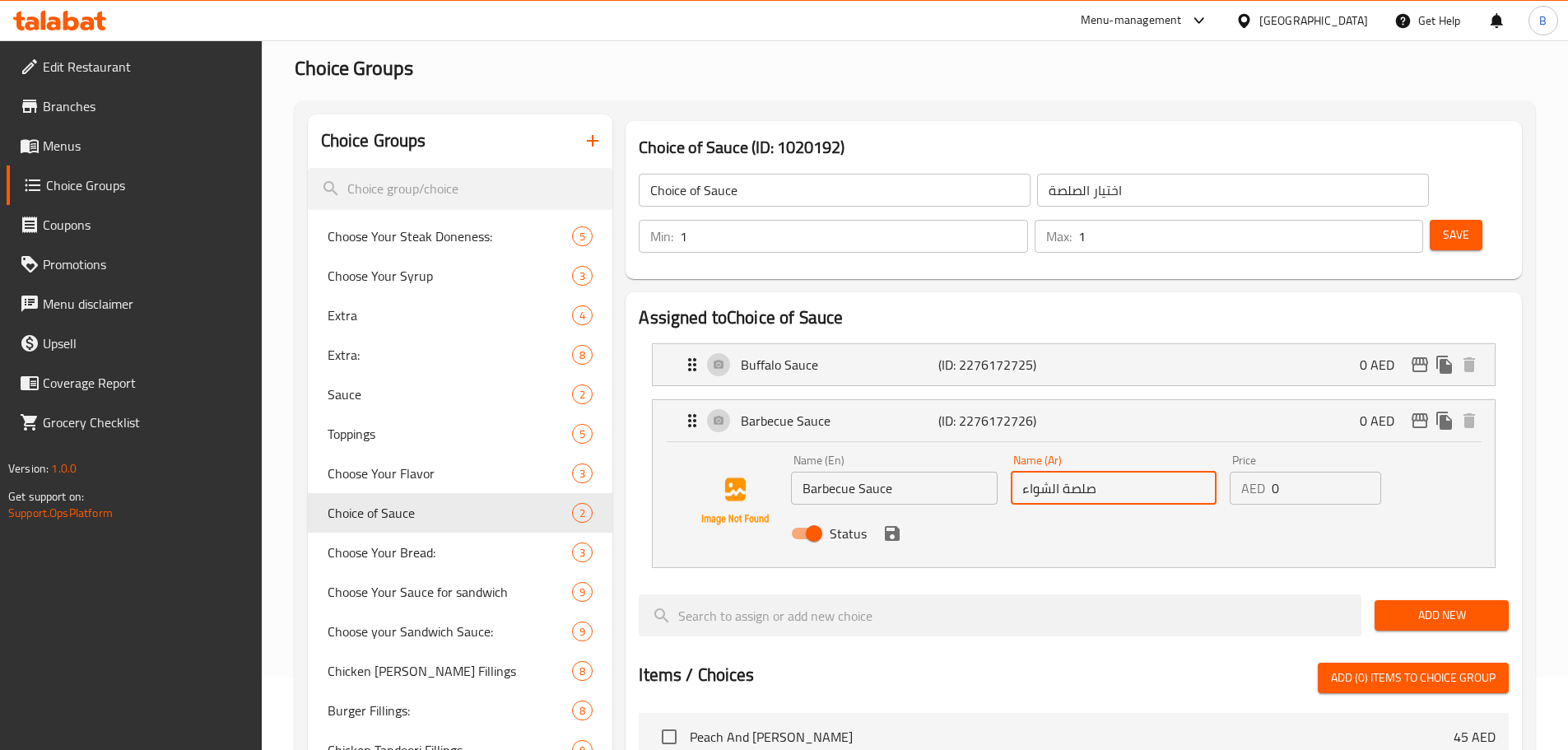
paste input "اربيكيو"
click at [891, 523] on icon "save" at bounding box center [892, 533] width 20 height 20
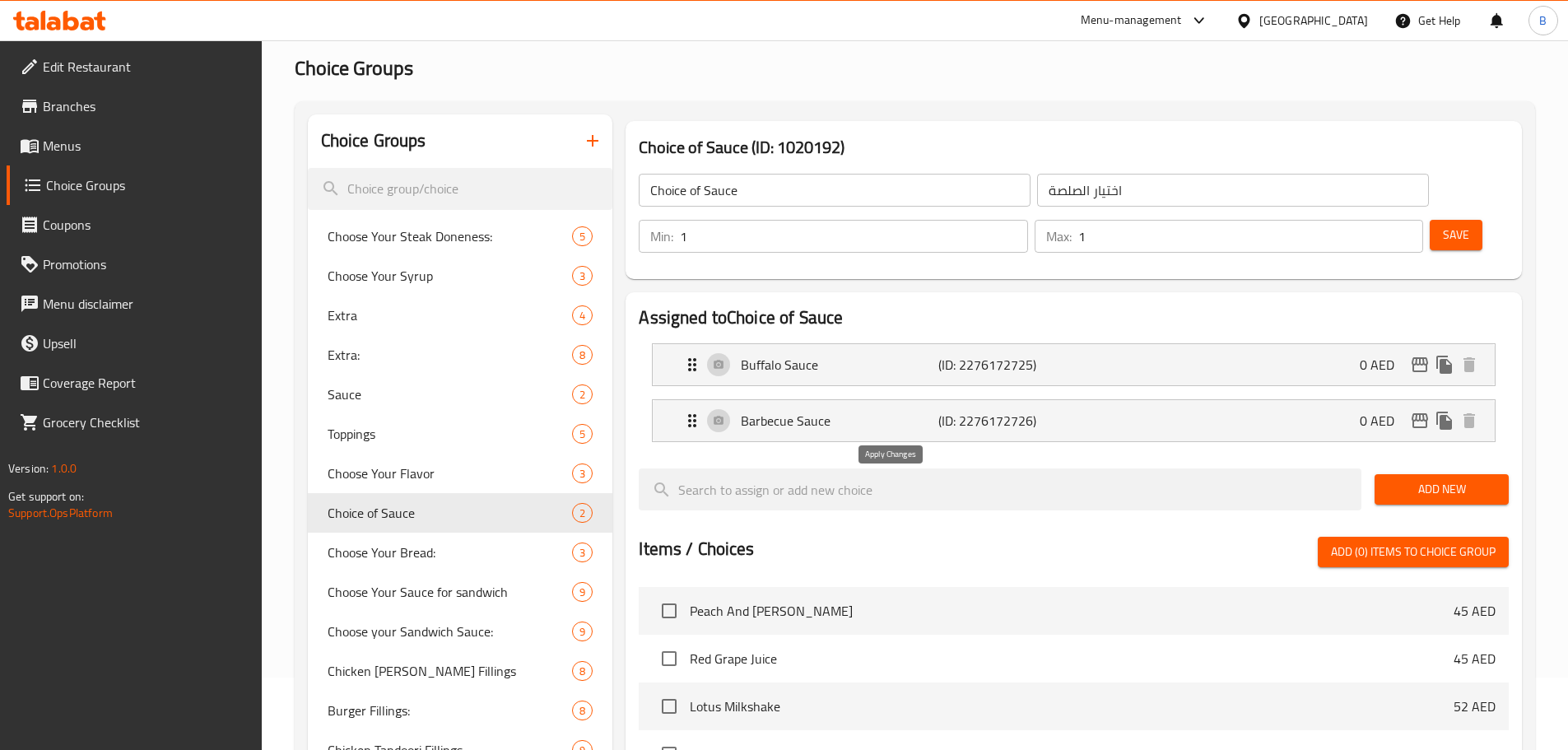
type input "صلصة باربيكيو"
click at [1430, 220] on button "Save" at bounding box center [1456, 235] width 53 height 31
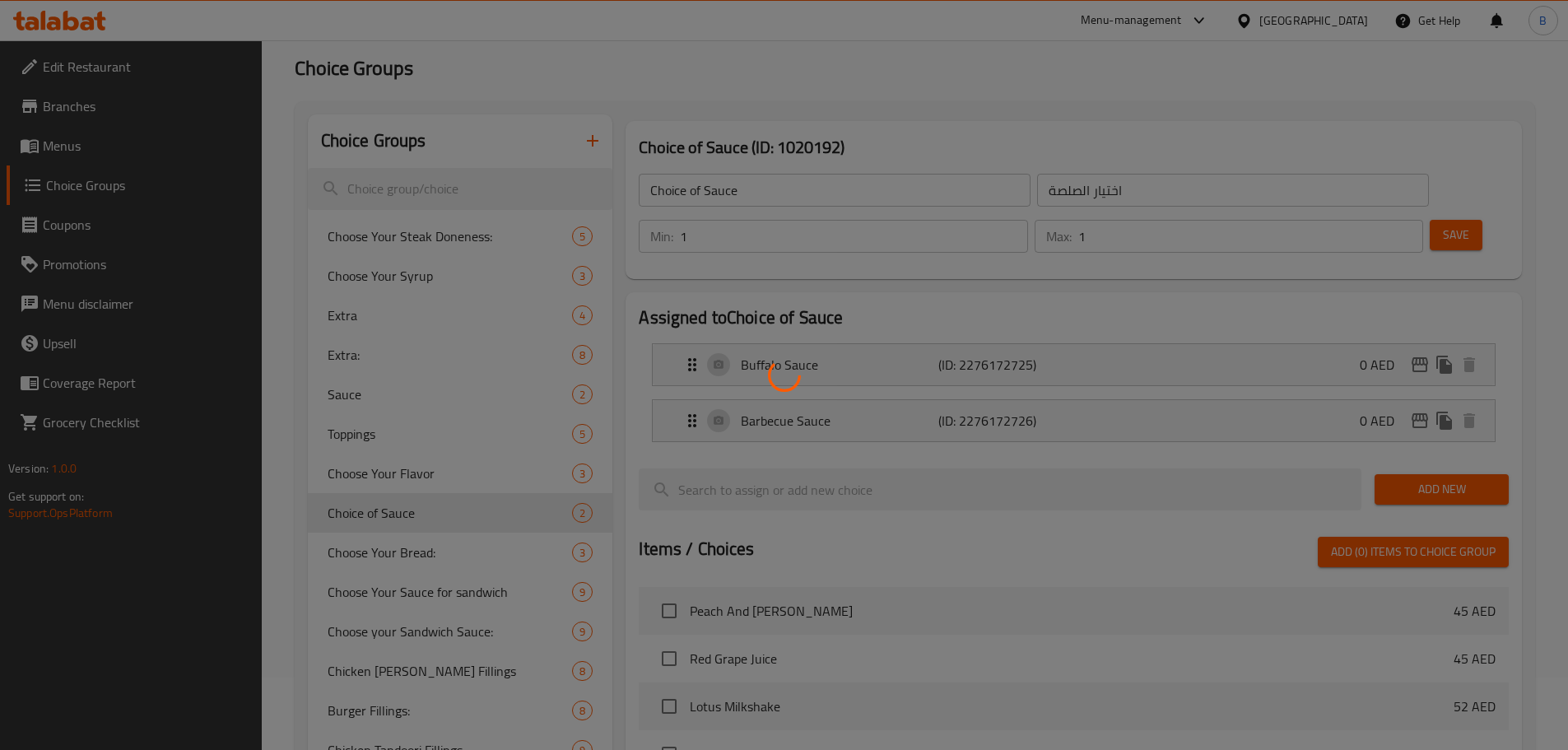
scroll to position [113, 0]
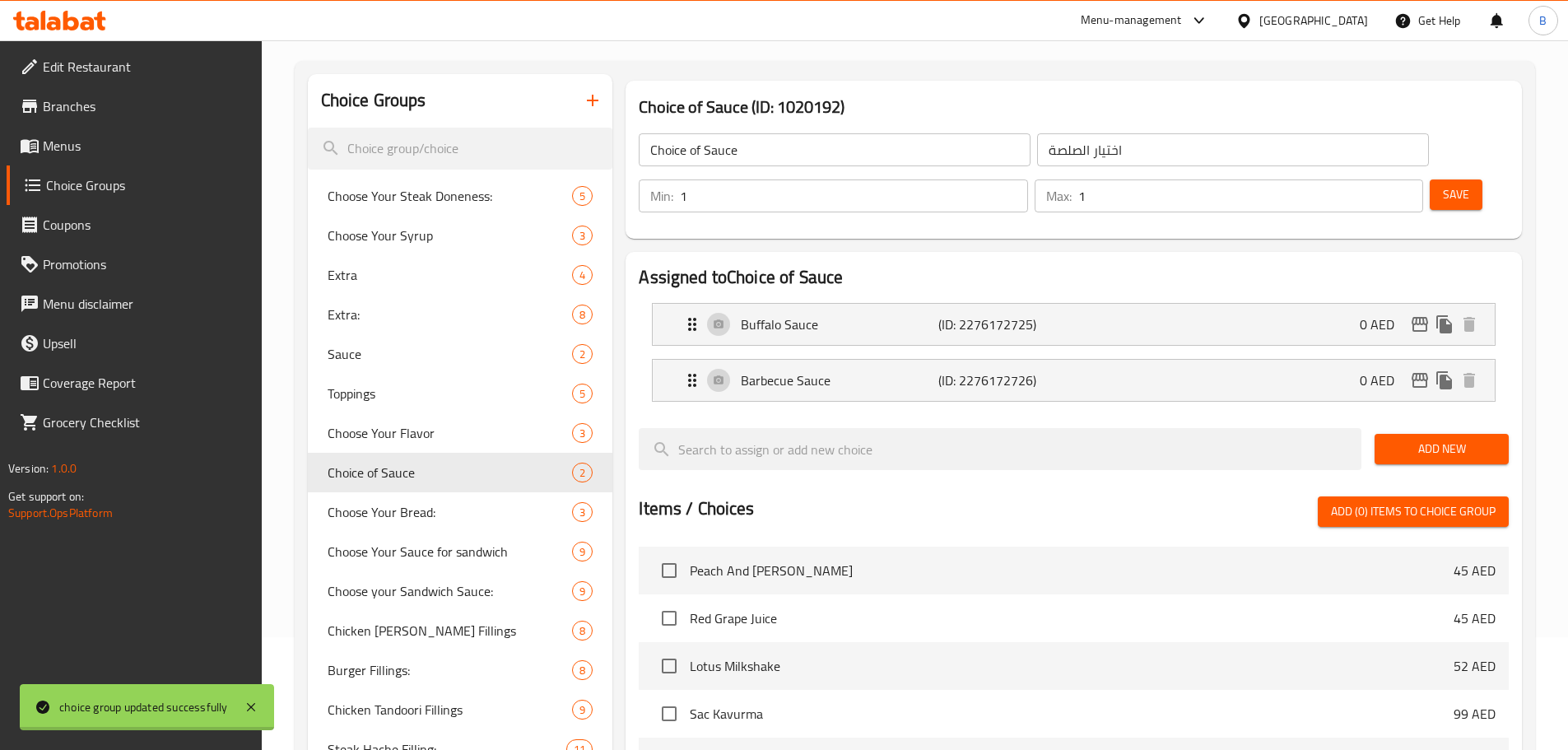
click at [987, 385] on div at bounding box center [784, 375] width 1568 height 750
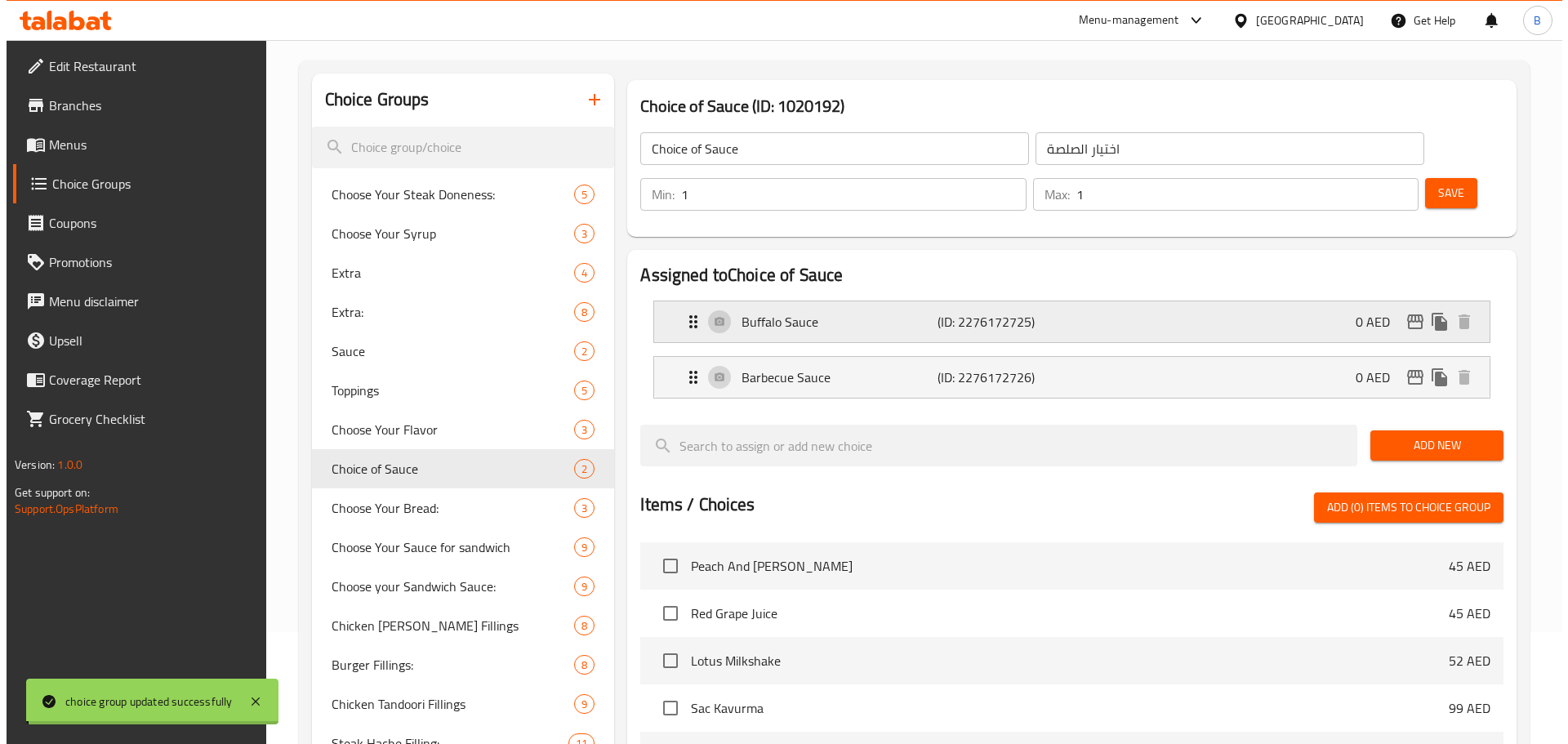
scroll to position [0, 0]
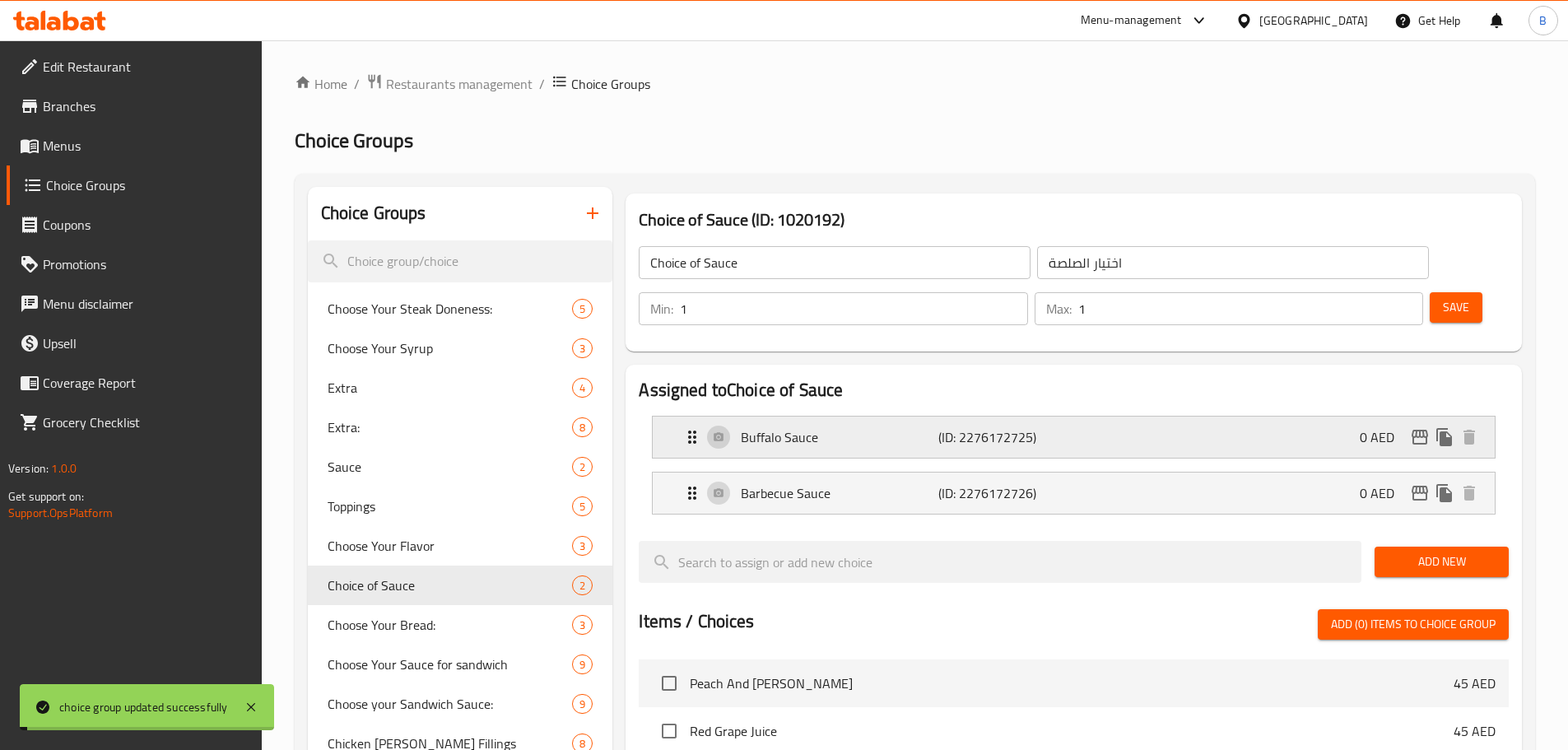
click at [977, 427] on p "(ID: 2276172725)" at bounding box center [1004, 436] width 131 height 20
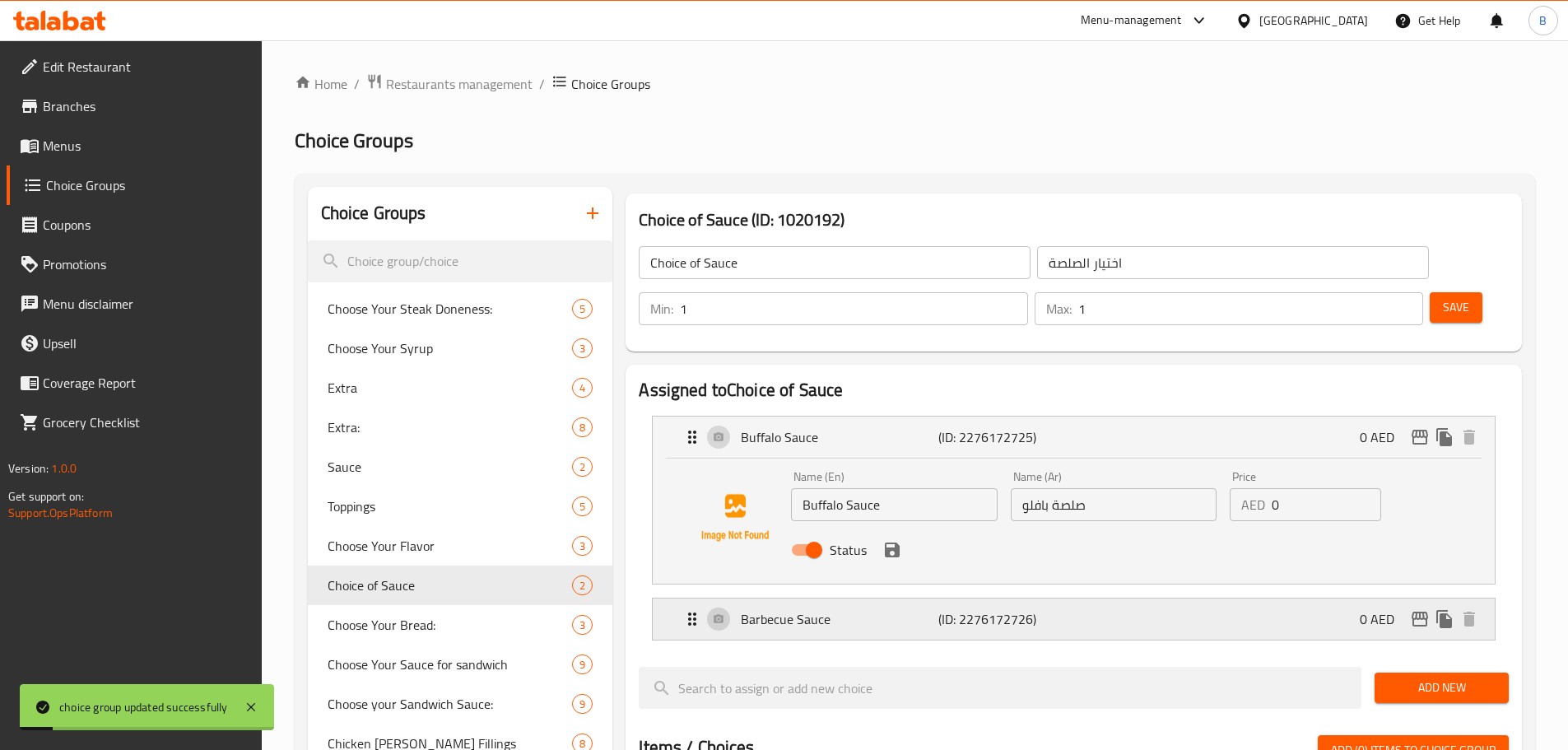
click at [961, 609] on p "(ID: 2276172726)" at bounding box center [1004, 619] width 131 height 20
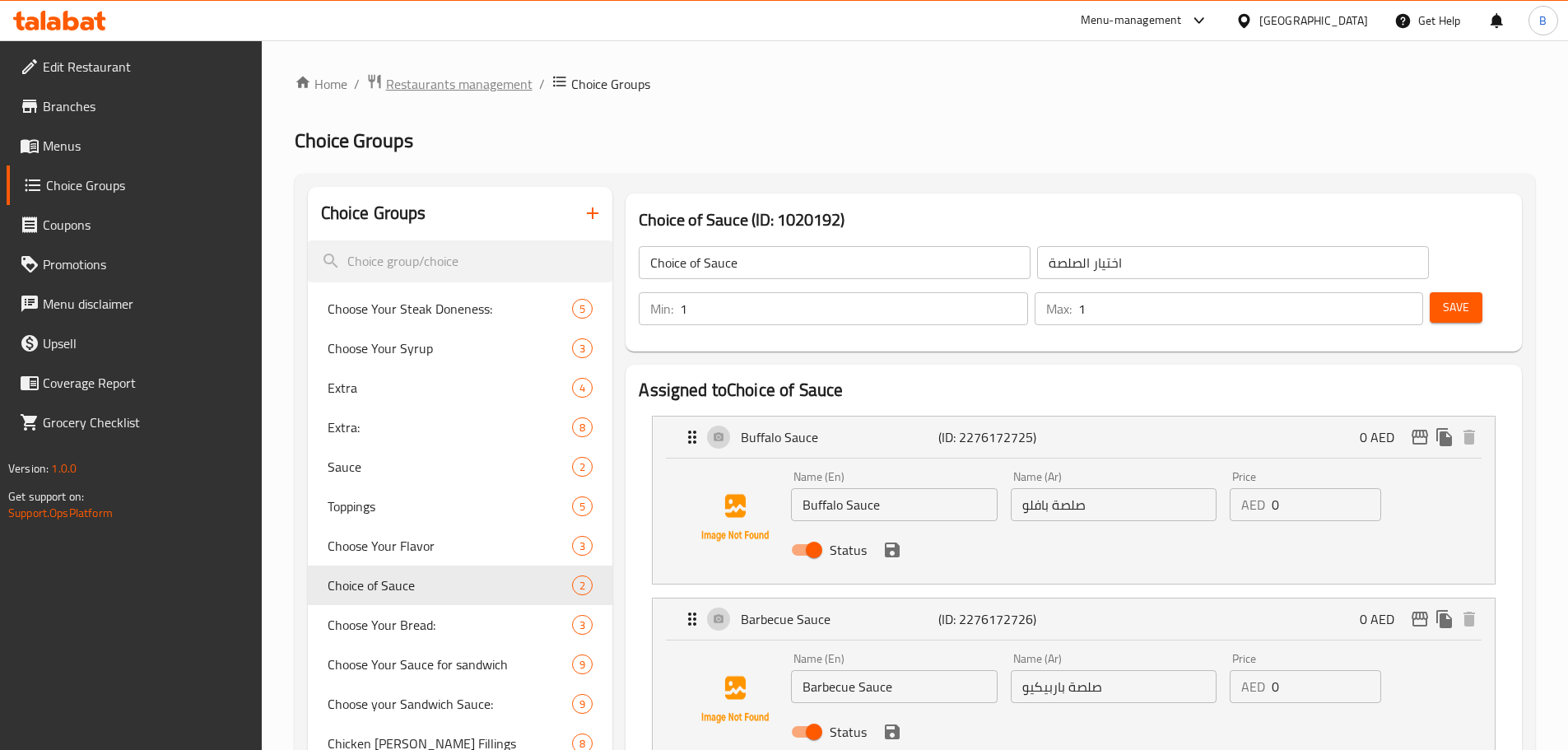
click at [465, 88] on span "Restaurants management" at bounding box center [458, 84] width 146 height 20
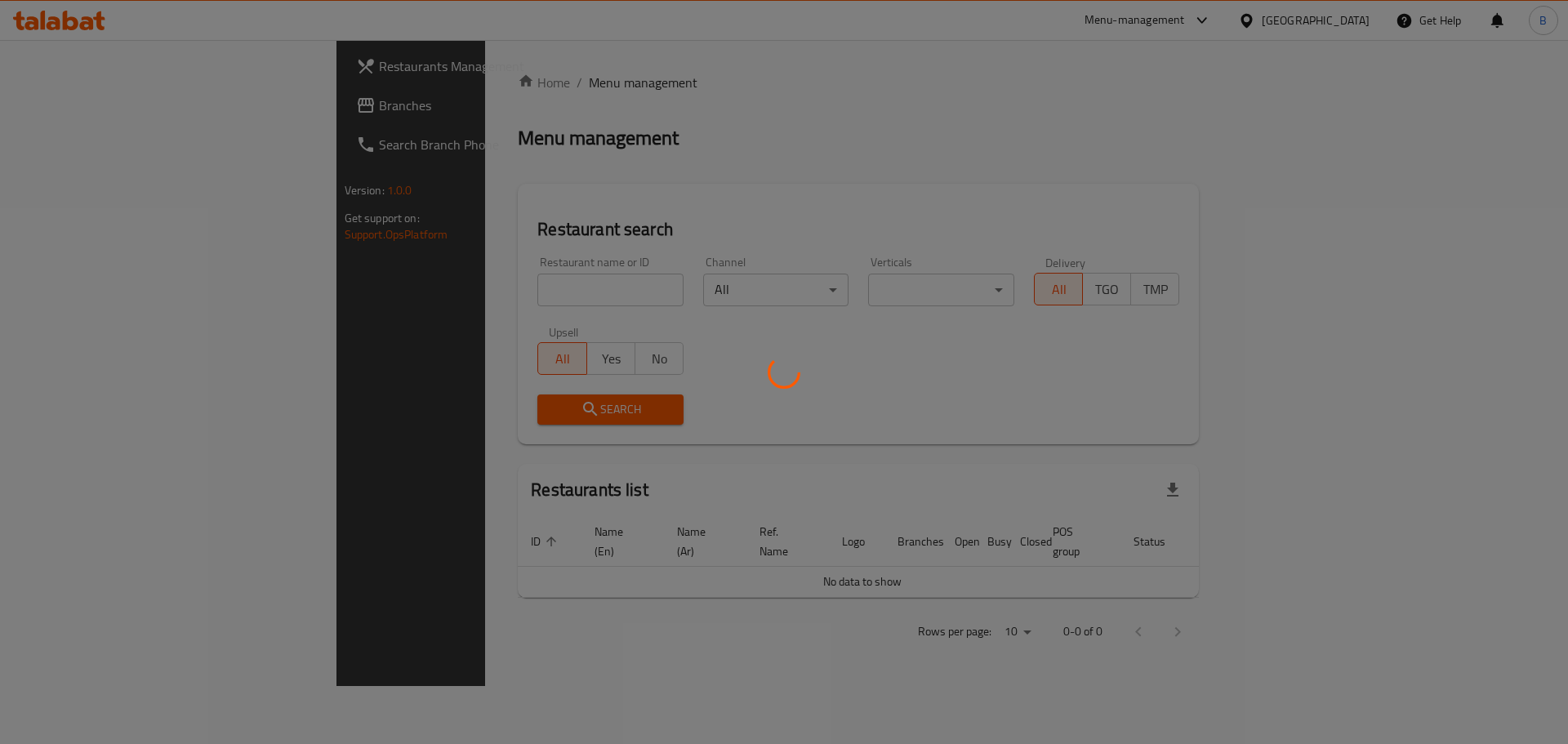
click at [84, 109] on div at bounding box center [784, 372] width 1568 height 744
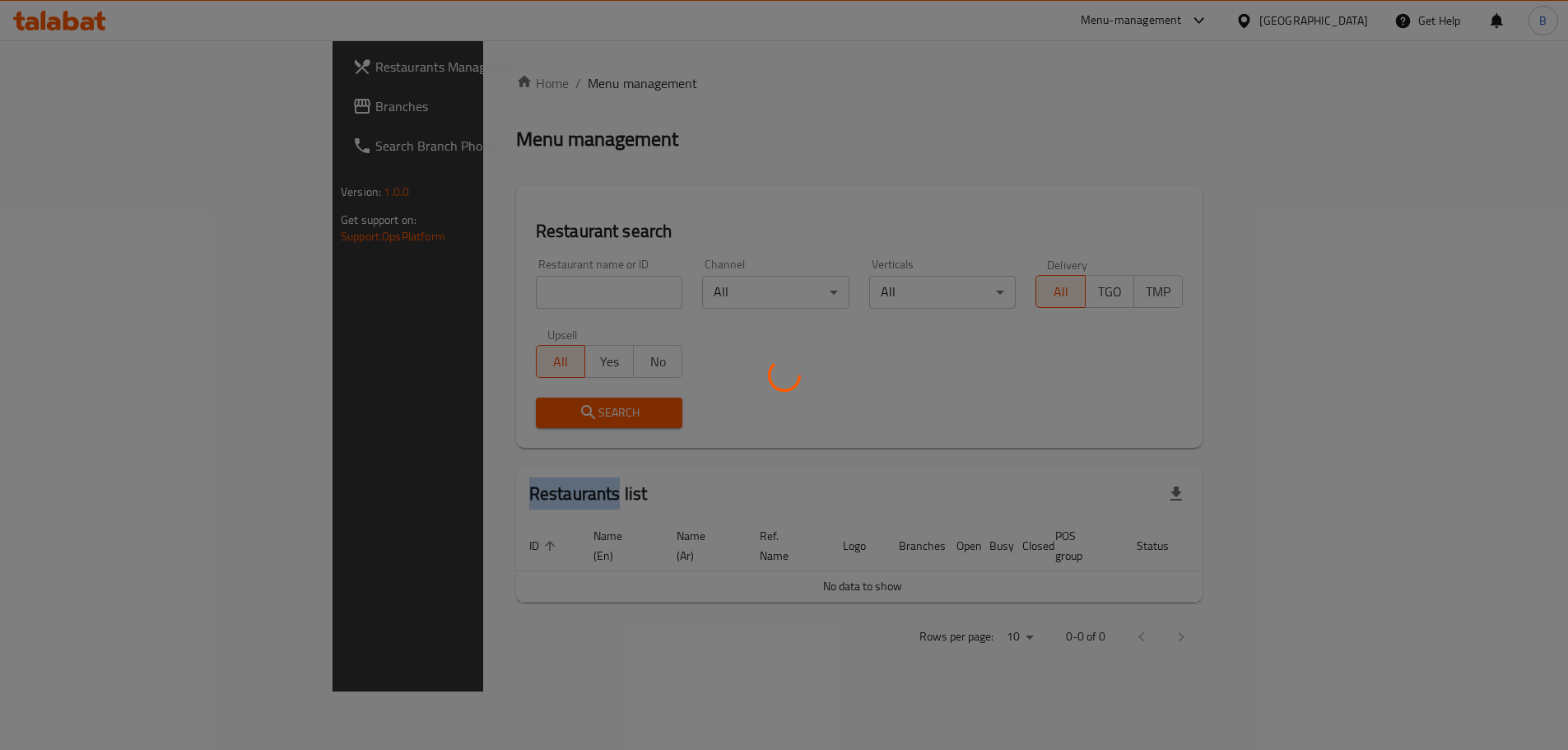
click at [84, 107] on div at bounding box center [784, 375] width 1568 height 750
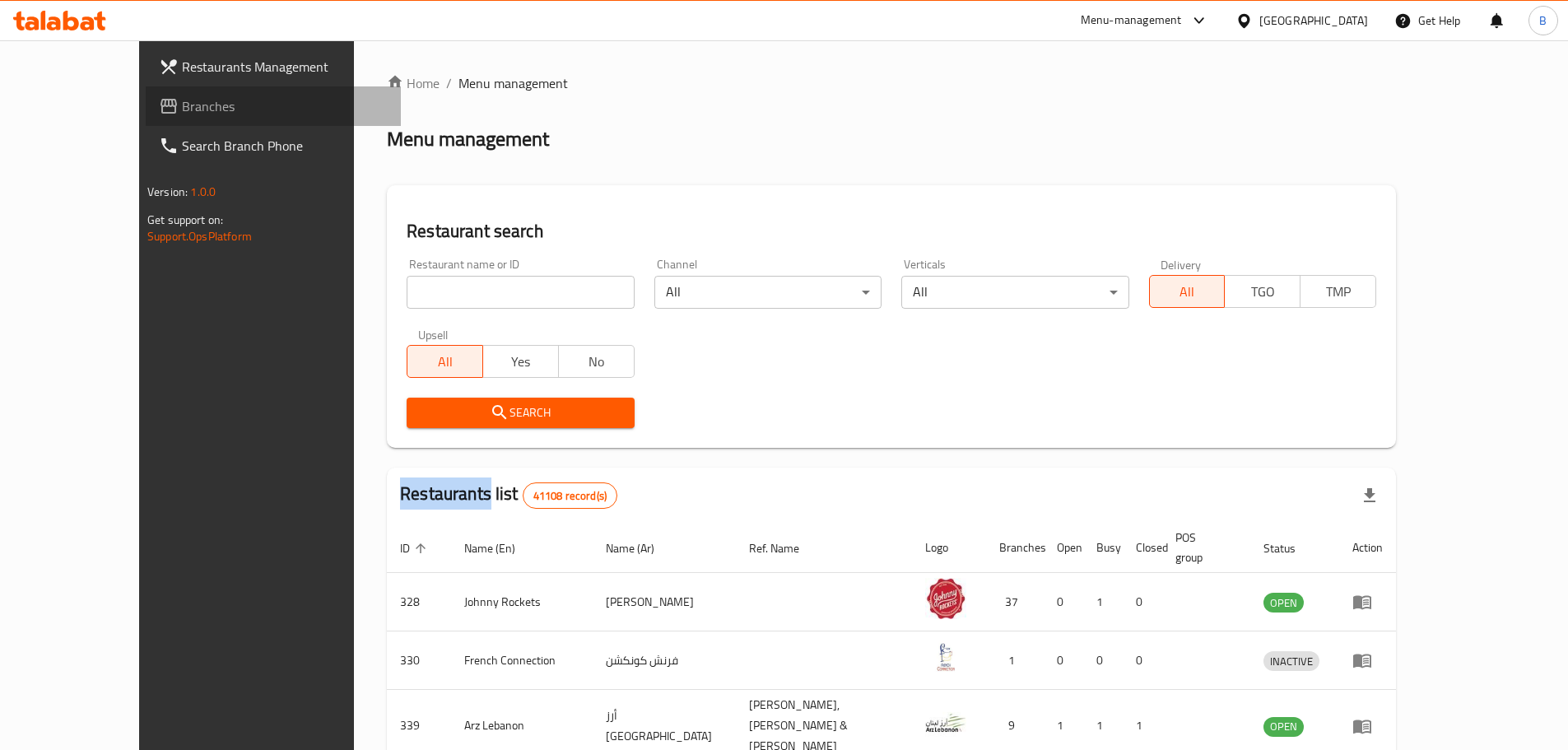
click at [182, 111] on span "Branches" at bounding box center [285, 106] width 206 height 20
click at [182, 113] on span "Branches" at bounding box center [285, 106] width 206 height 20
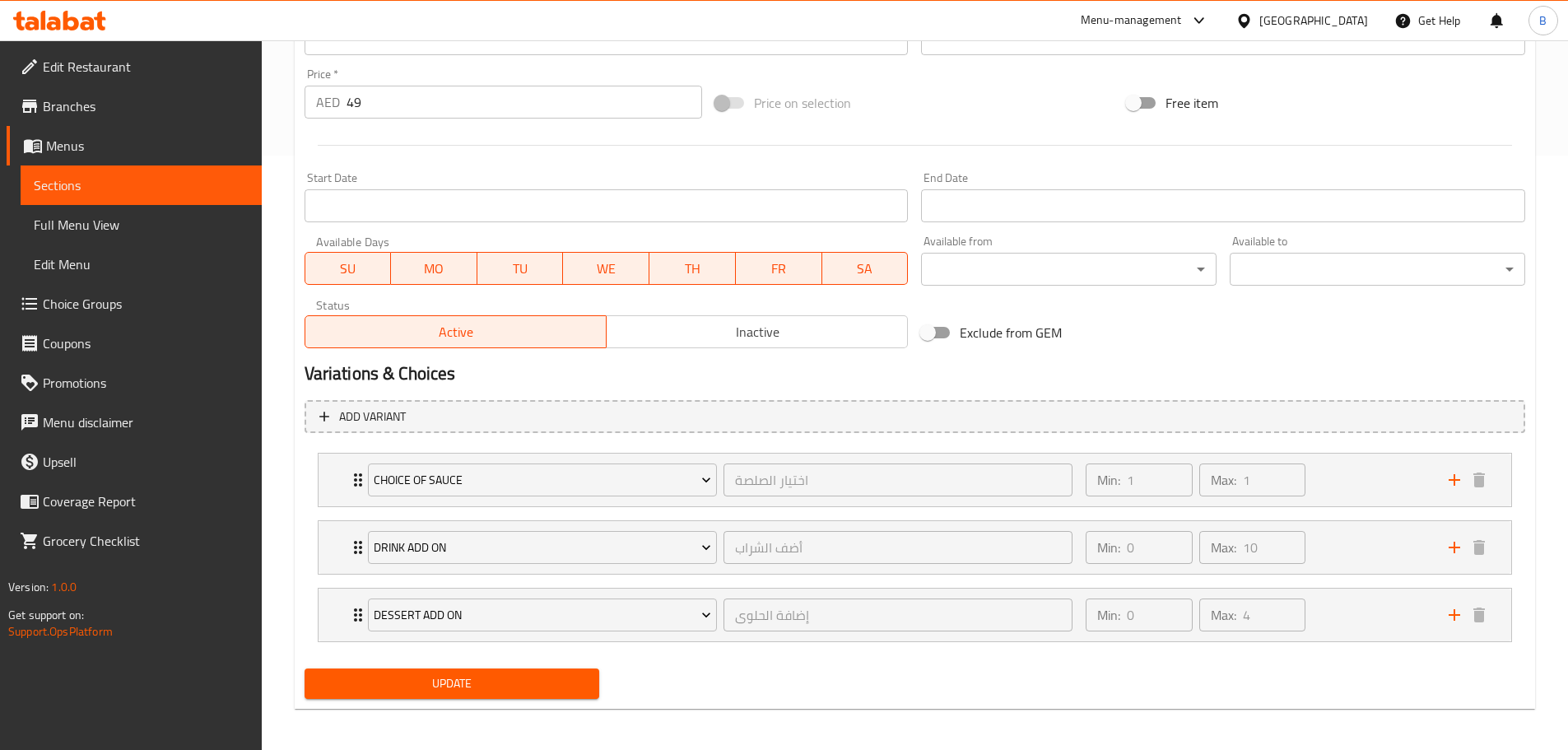
scroll to position [599, 0]
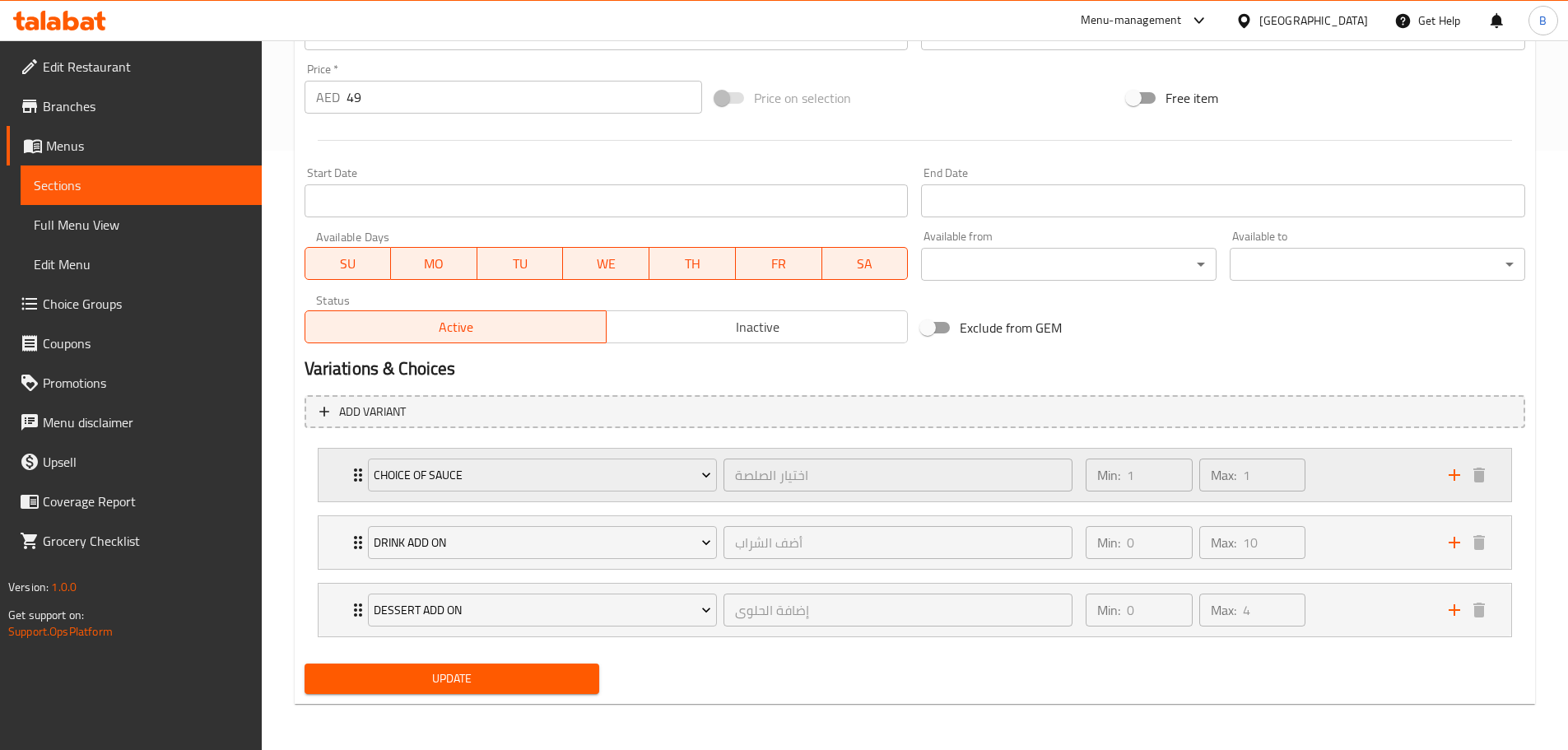
click at [324, 480] on div "Choice of Sauce اختيار الصلصة ​ Min: 1 ​ Max: 1 ​" at bounding box center [914, 475] width 1193 height 53
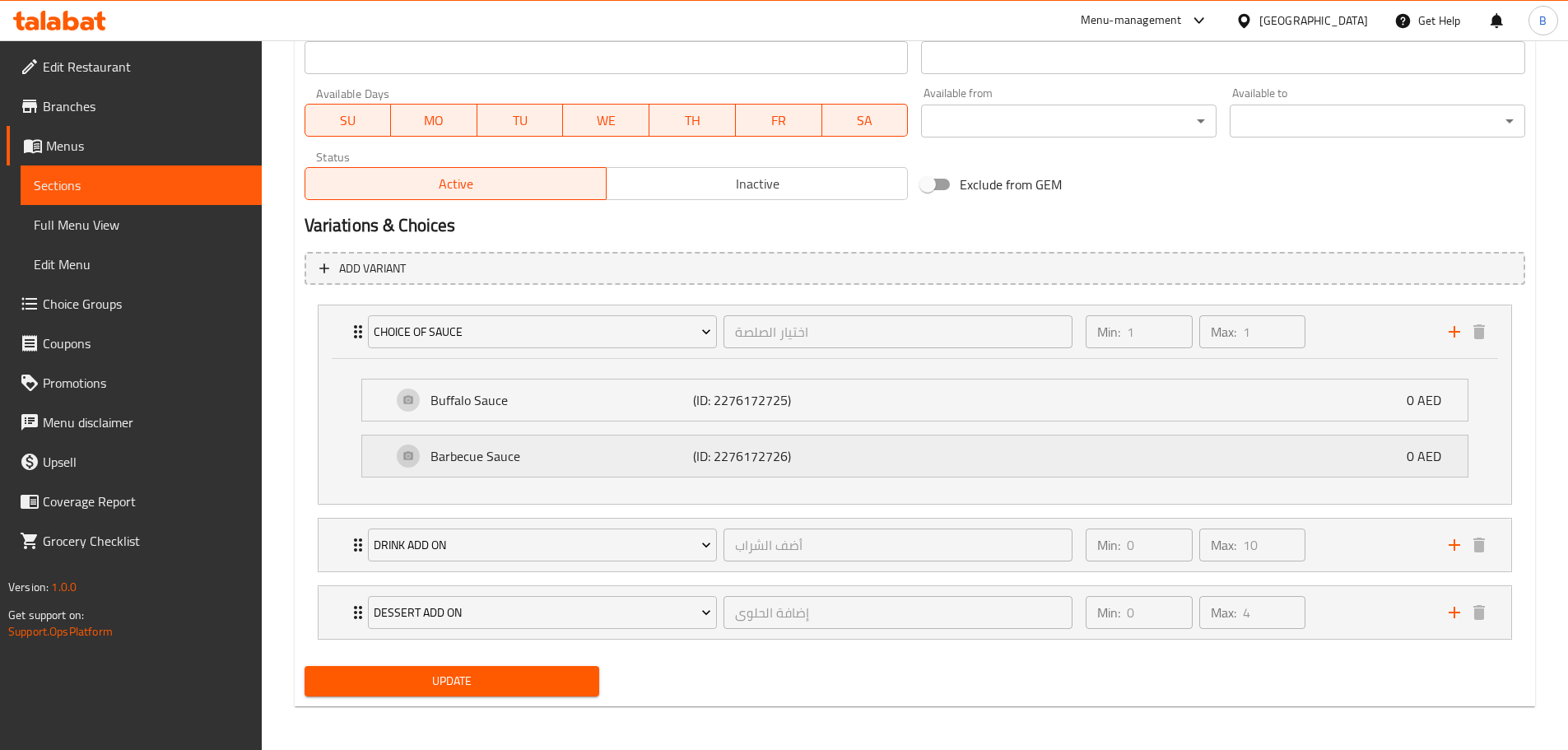
scroll to position [745, 0]
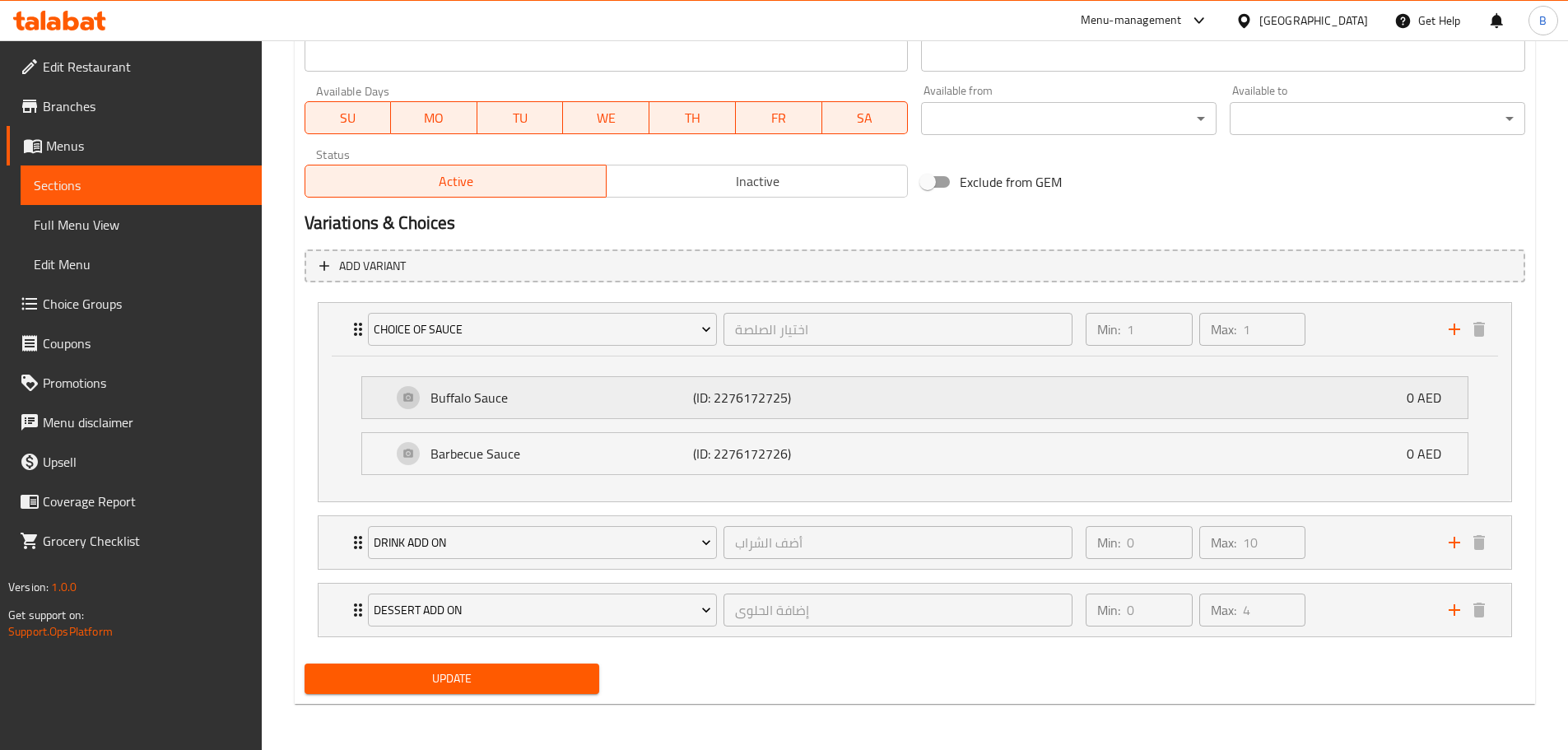
click at [991, 417] on div "Buffalo Sauce (ID: 2276172725) 0 AED" at bounding box center [919, 397] width 1056 height 41
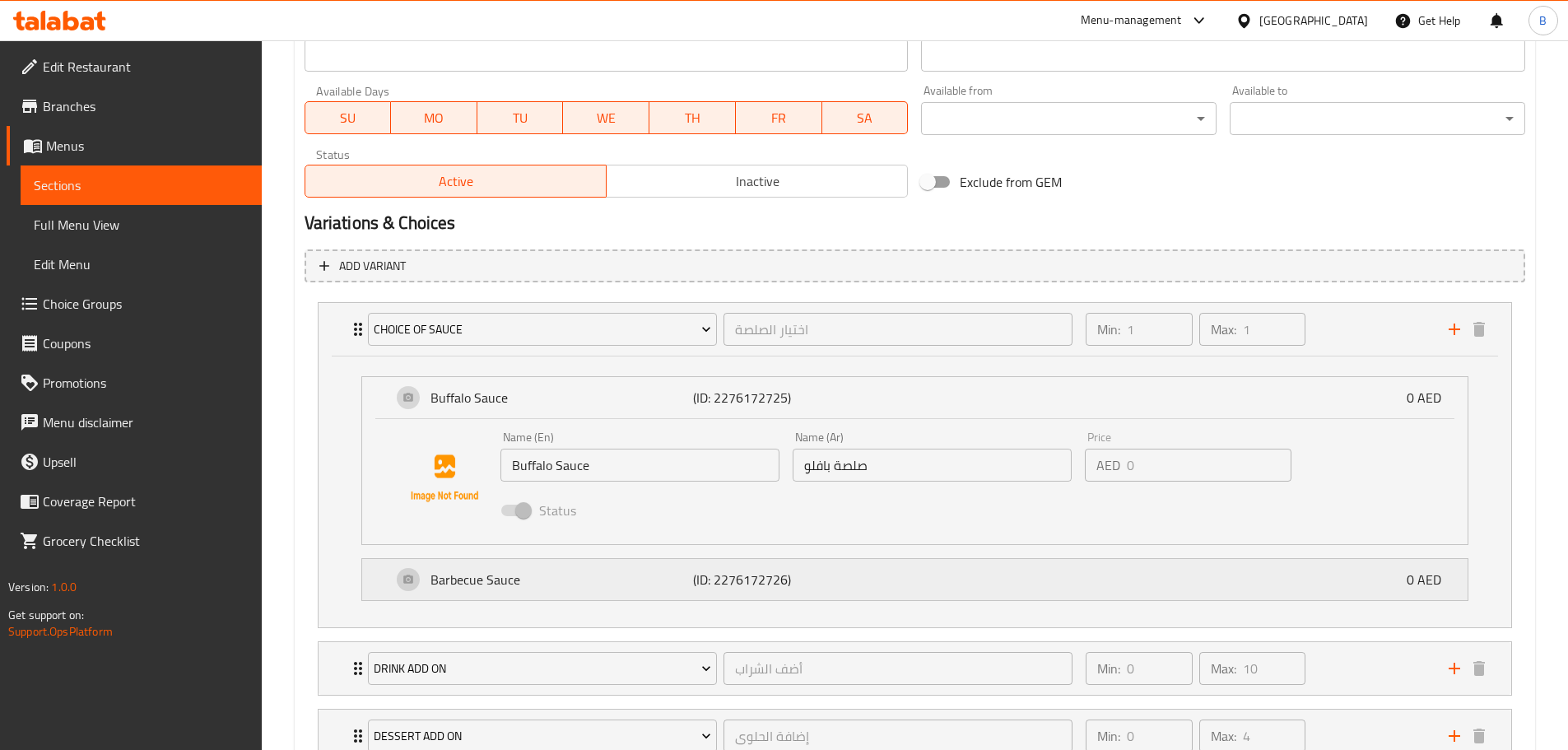
click at [942, 571] on div "Barbecue Sauce (ID: 2276172726) 0 AED" at bounding box center [919, 579] width 1056 height 41
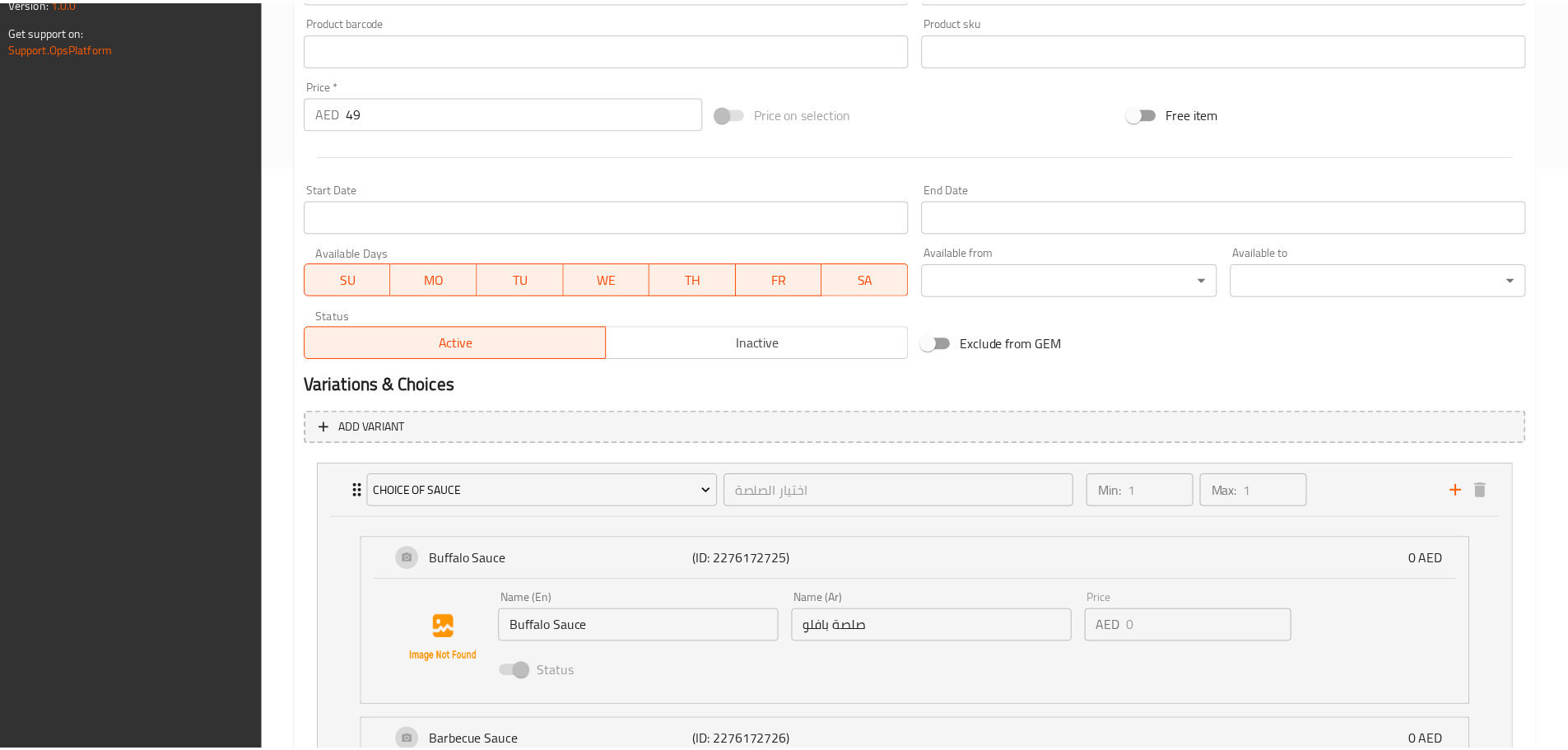
scroll to position [996, 0]
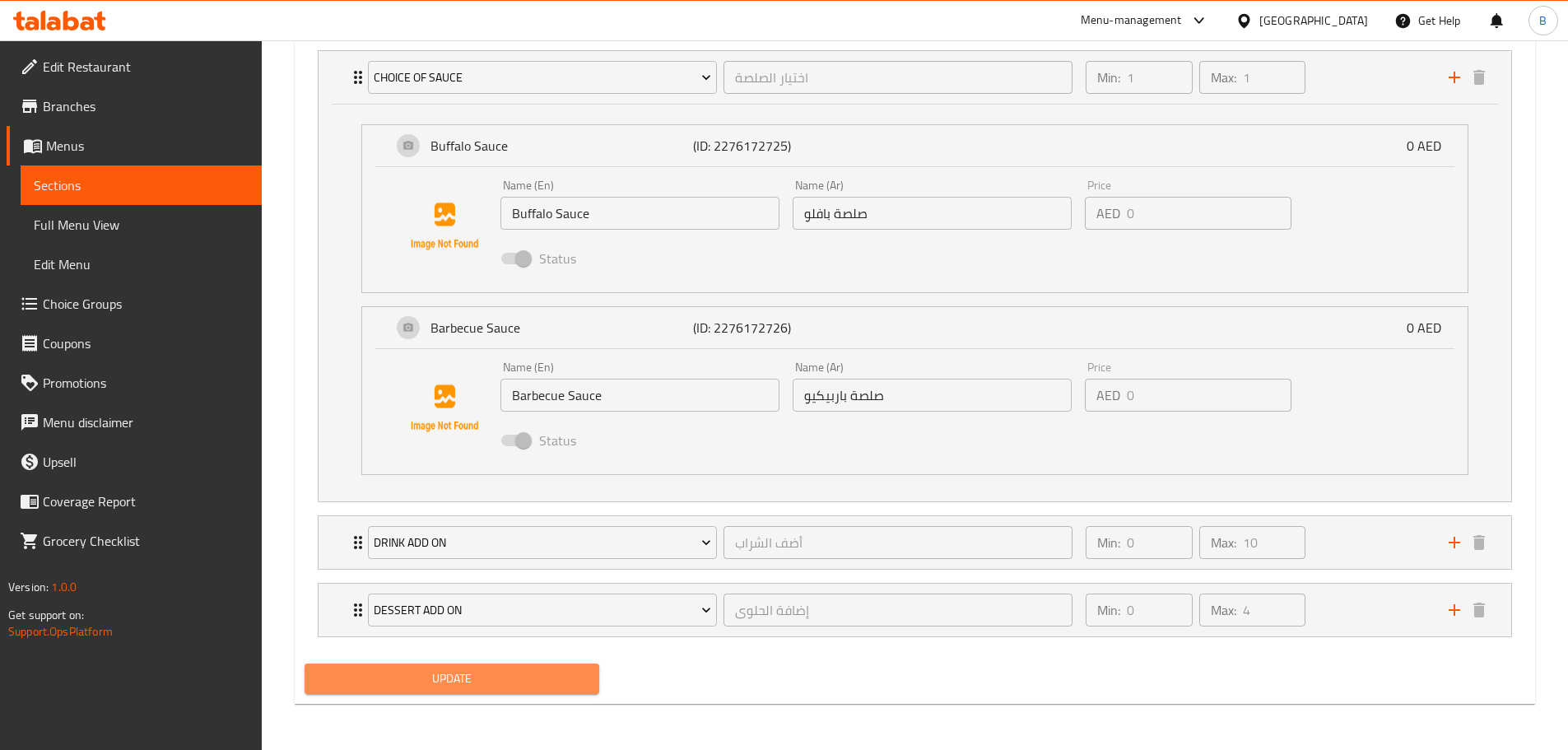
click at [487, 679] on span "Update" at bounding box center [452, 678] width 269 height 20
